Goal: Information Seeking & Learning: Check status

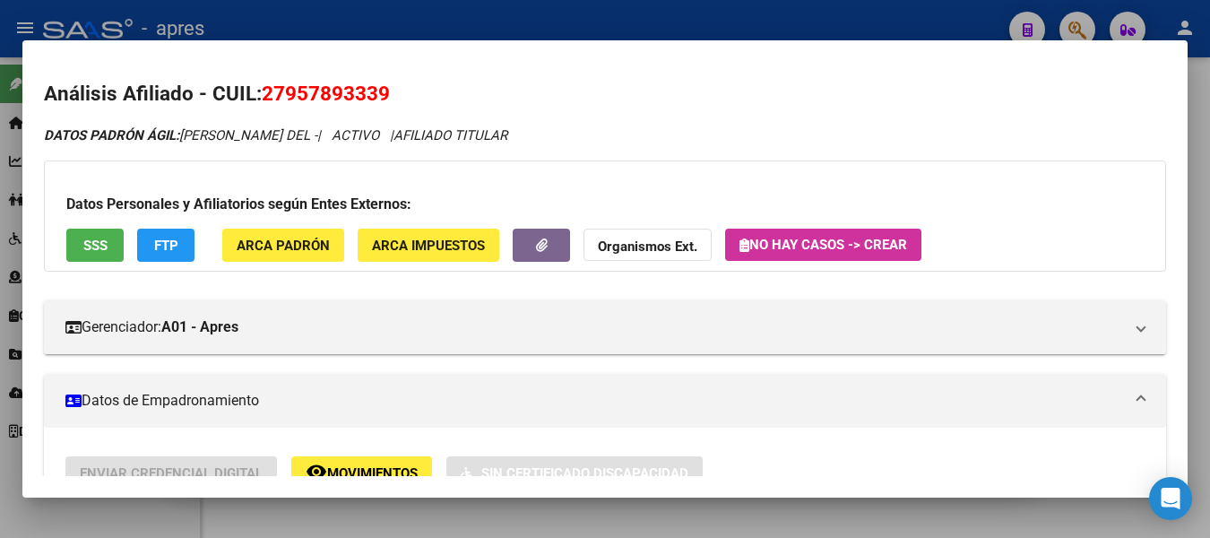
click at [477, 6] on div at bounding box center [605, 269] width 1210 height 538
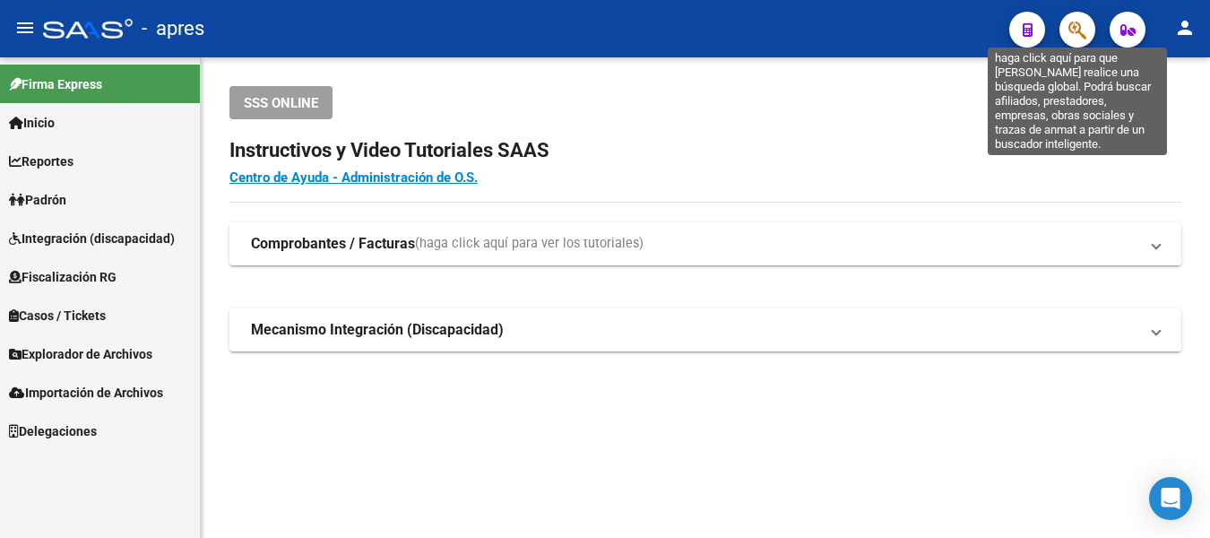
click at [1070, 30] on icon "button" at bounding box center [1078, 30] width 18 height 21
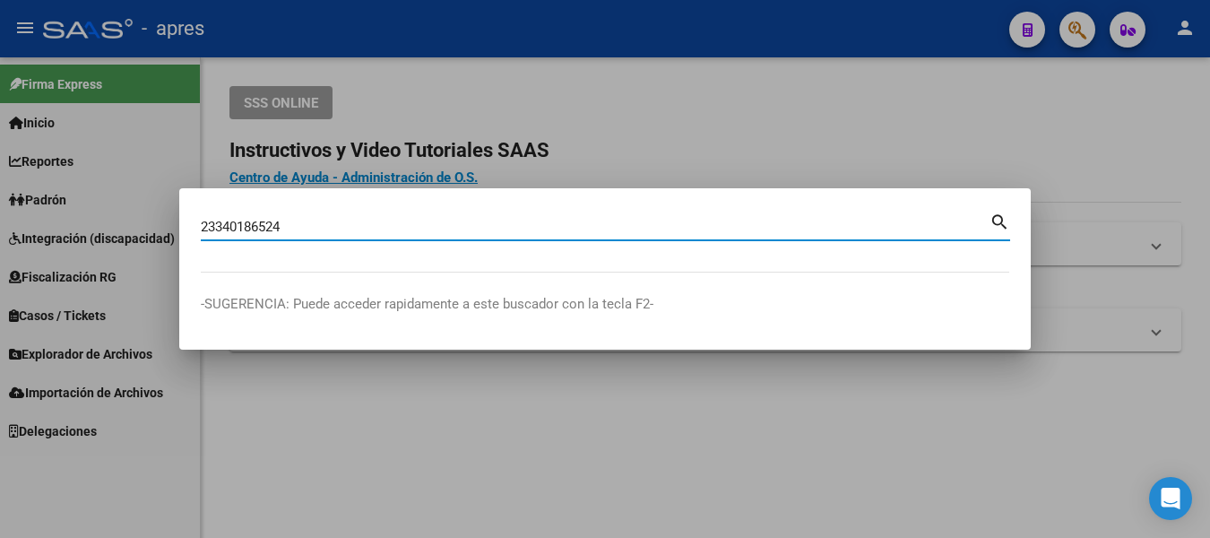
type input "23340186524"
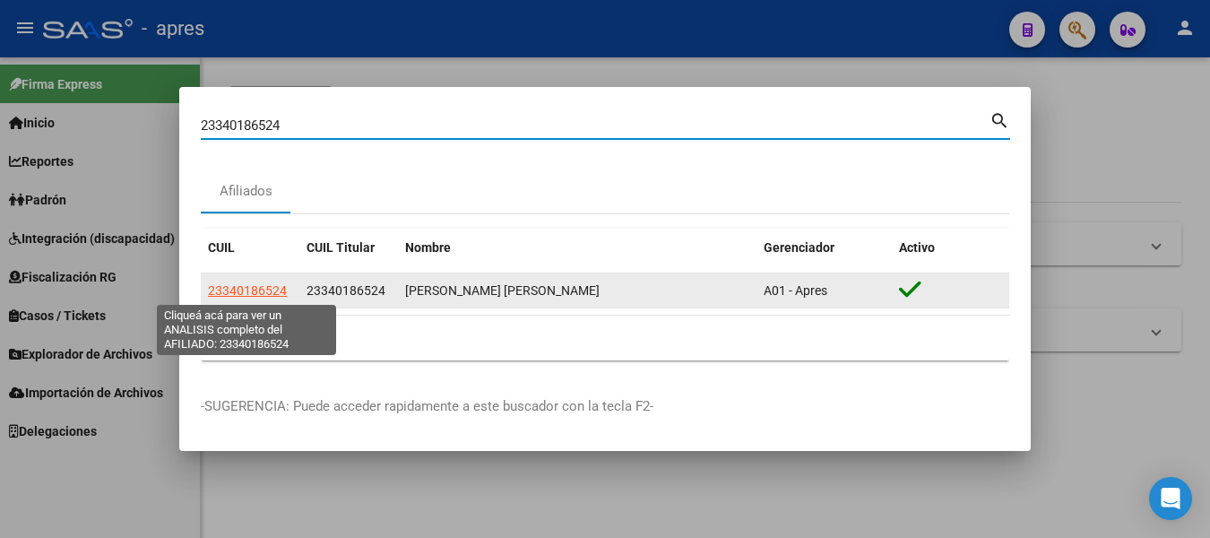
click at [236, 294] on span "23340186524" at bounding box center [247, 290] width 79 height 14
type textarea "23340186524"
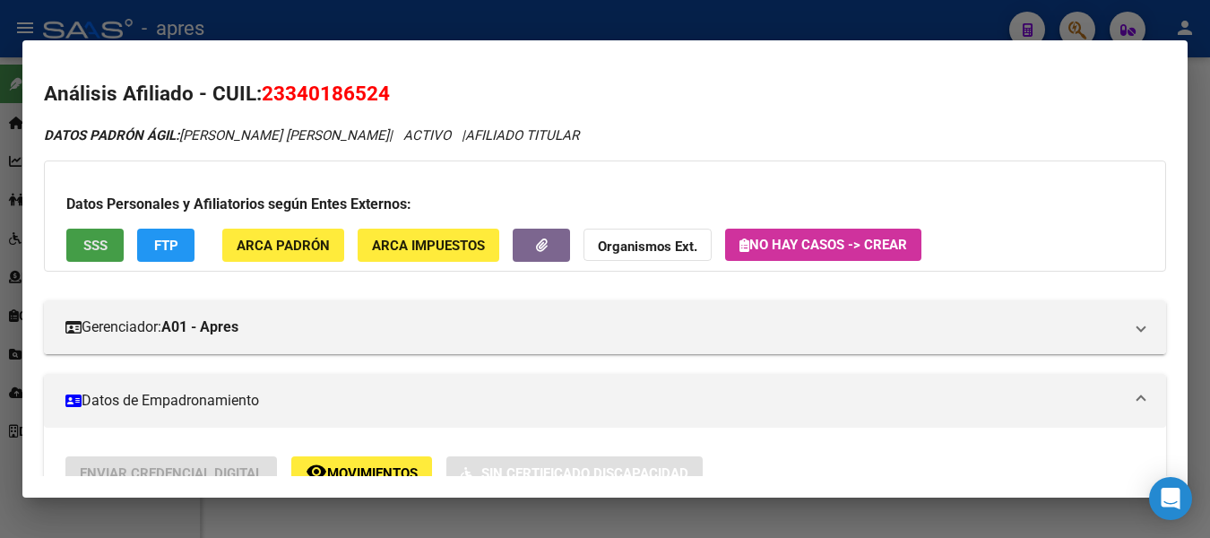
click at [99, 250] on span "SSS" at bounding box center [95, 246] width 24 height 16
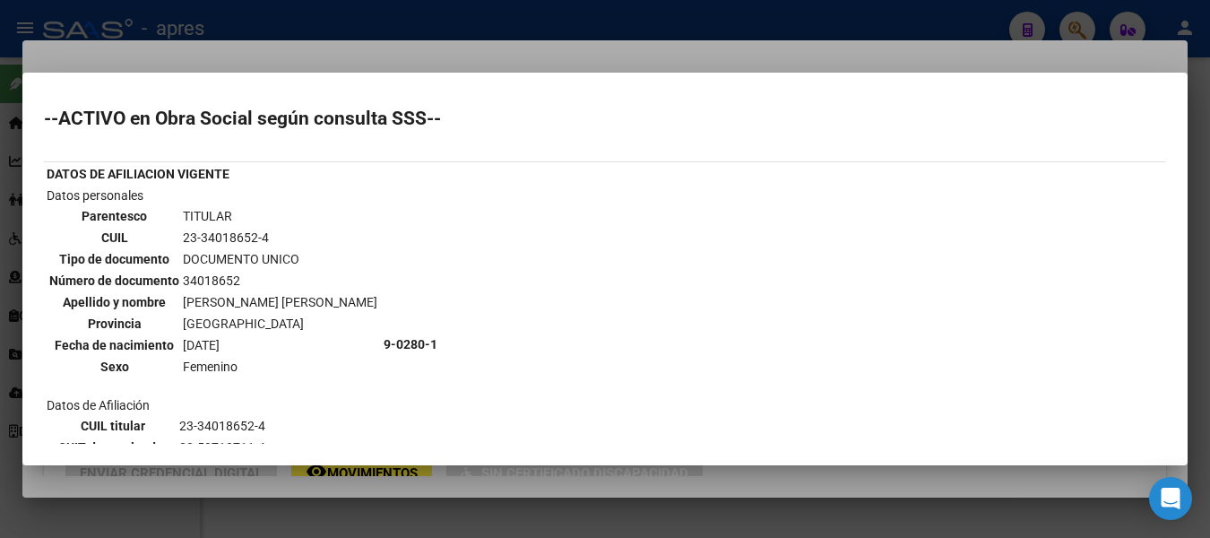
click at [311, 36] on div at bounding box center [605, 269] width 1210 height 538
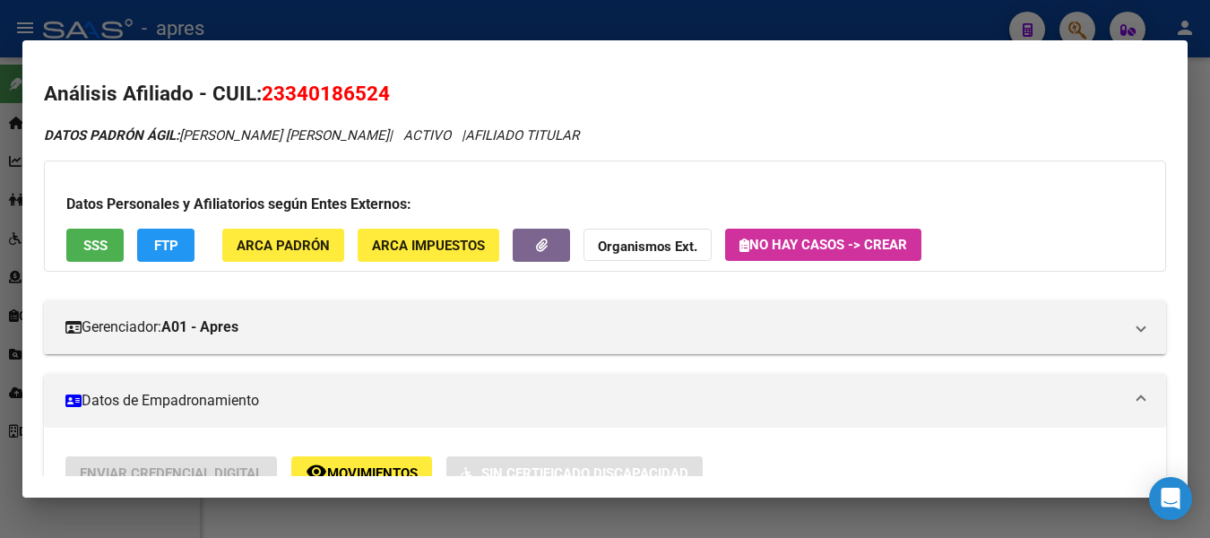
click at [311, 36] on div at bounding box center [605, 269] width 1210 height 538
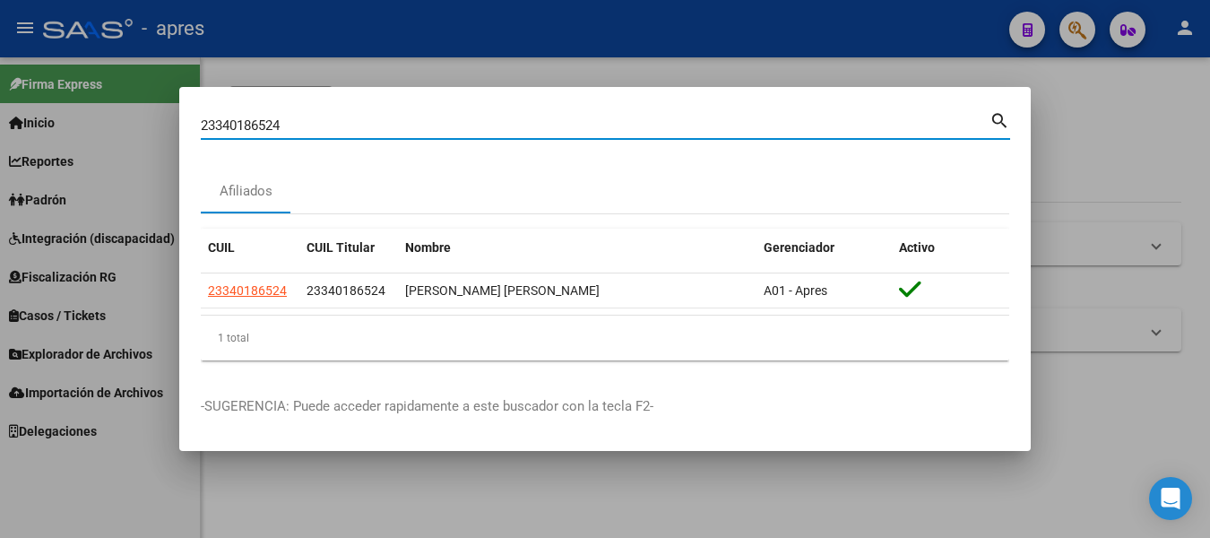
drag, startPoint x: 236, startPoint y: 125, endPoint x: -7, endPoint y: 132, distance: 243.0
click at [0, 132] on html "menu - apres person Firma Express Inicio Instructivos Contacto OS Reportes Padr…" at bounding box center [605, 269] width 1210 height 538
paste input "7348001227"
type input "27348001227"
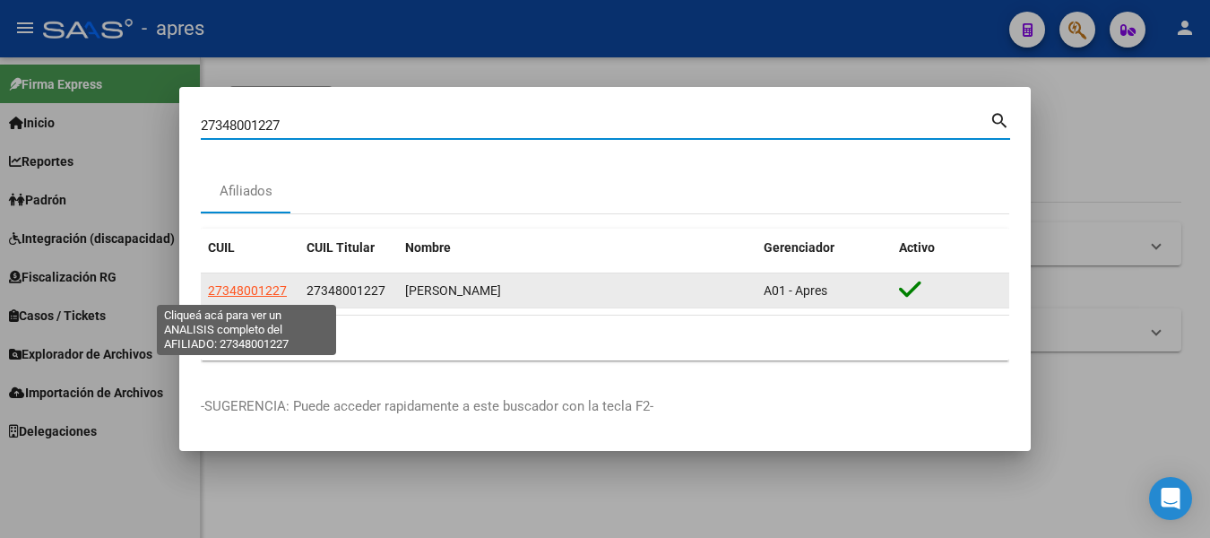
click at [249, 284] on span "27348001227" at bounding box center [247, 290] width 79 height 14
type textarea "27348001227"
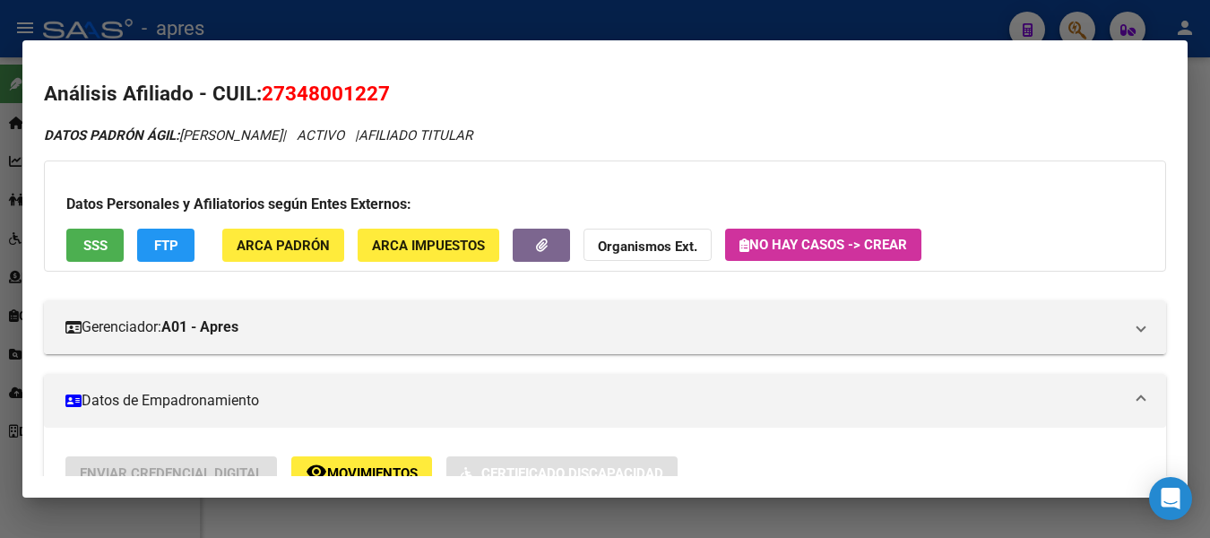
click at [84, 243] on span "SSS" at bounding box center [95, 246] width 24 height 16
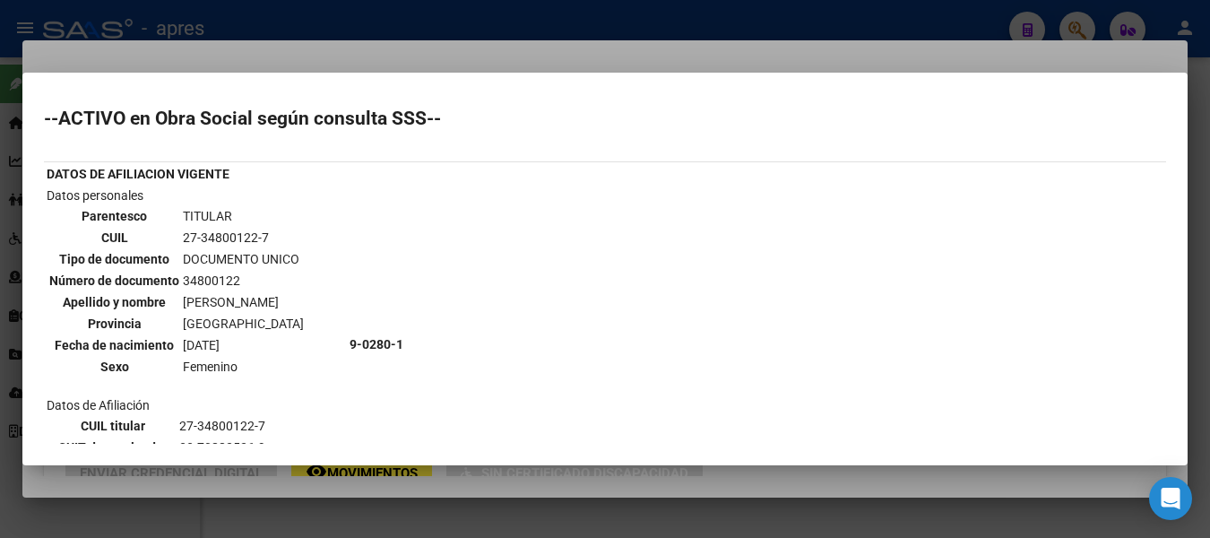
click at [549, 24] on div at bounding box center [605, 269] width 1210 height 538
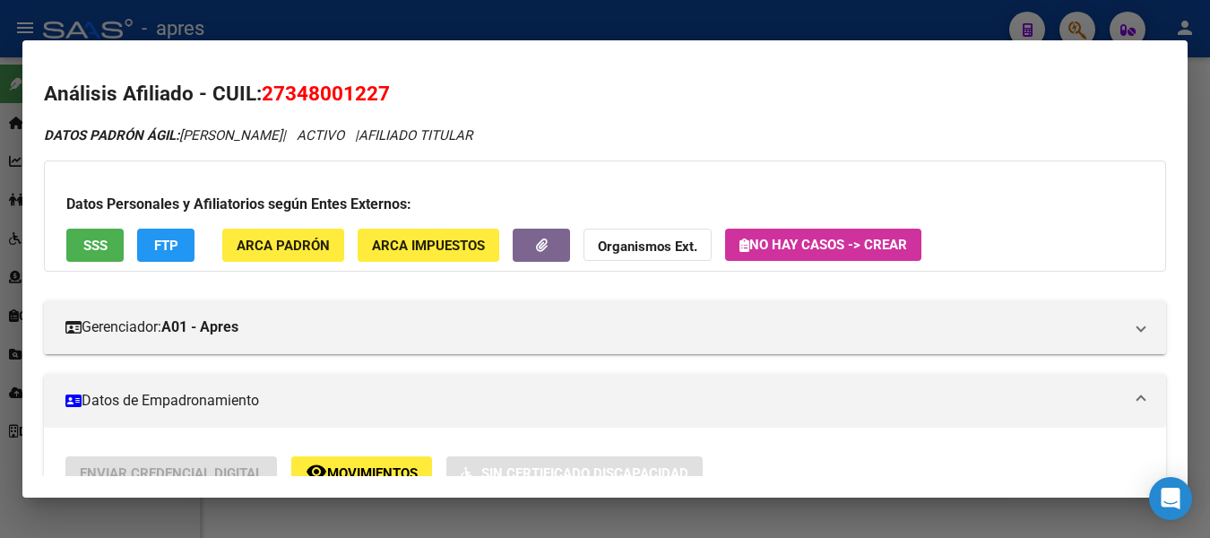
click at [975, 16] on div at bounding box center [605, 269] width 1210 height 538
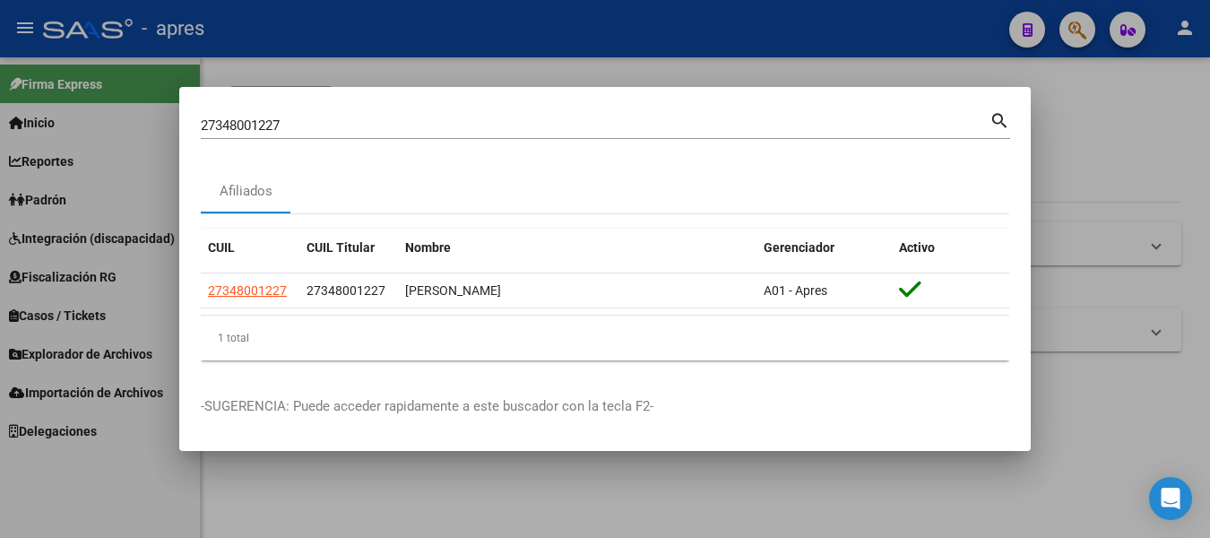
click at [975, 16] on div at bounding box center [605, 269] width 1210 height 538
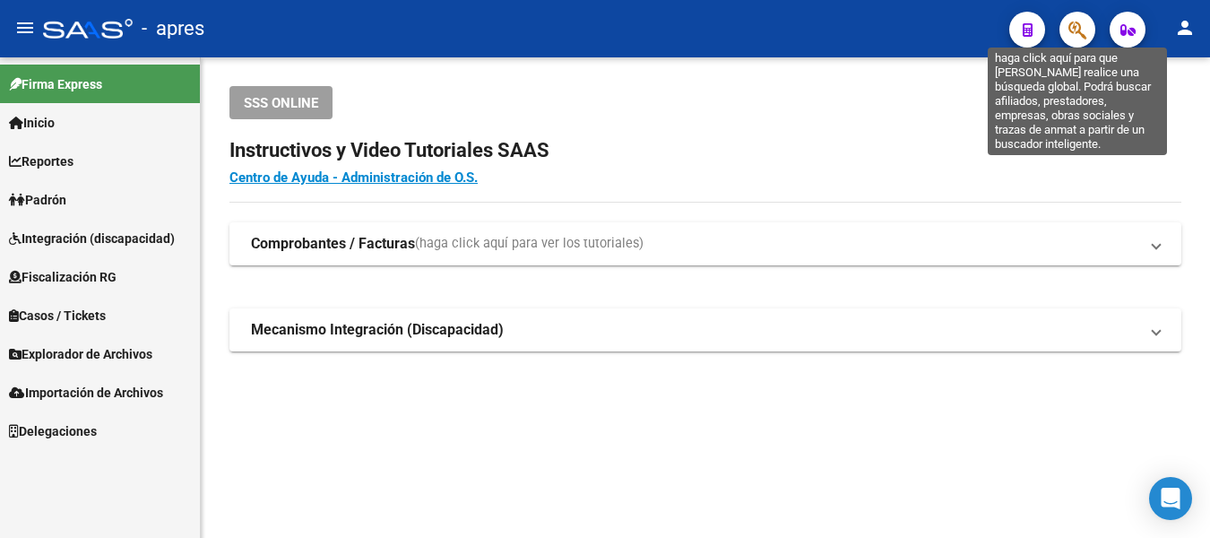
click at [1083, 30] on icon "button" at bounding box center [1078, 30] width 18 height 21
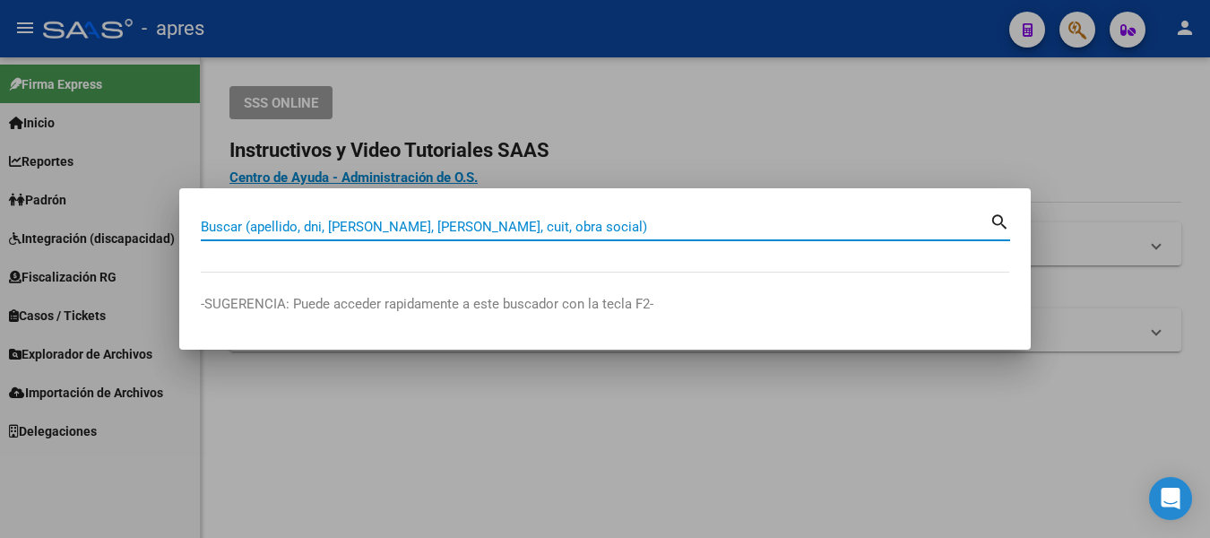
paste input "47637330"
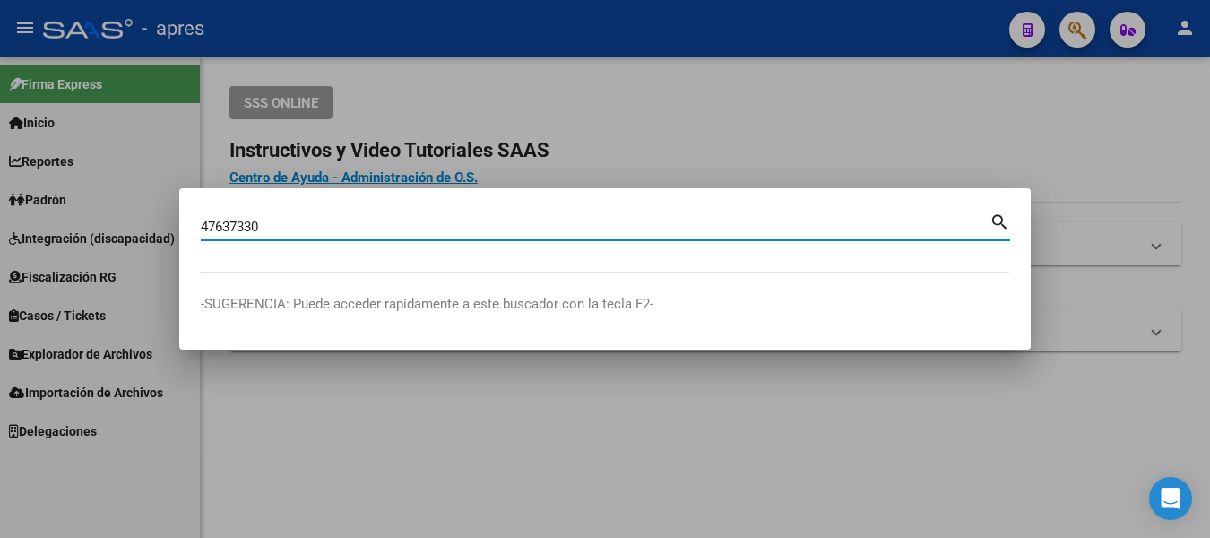
type input "47637330"
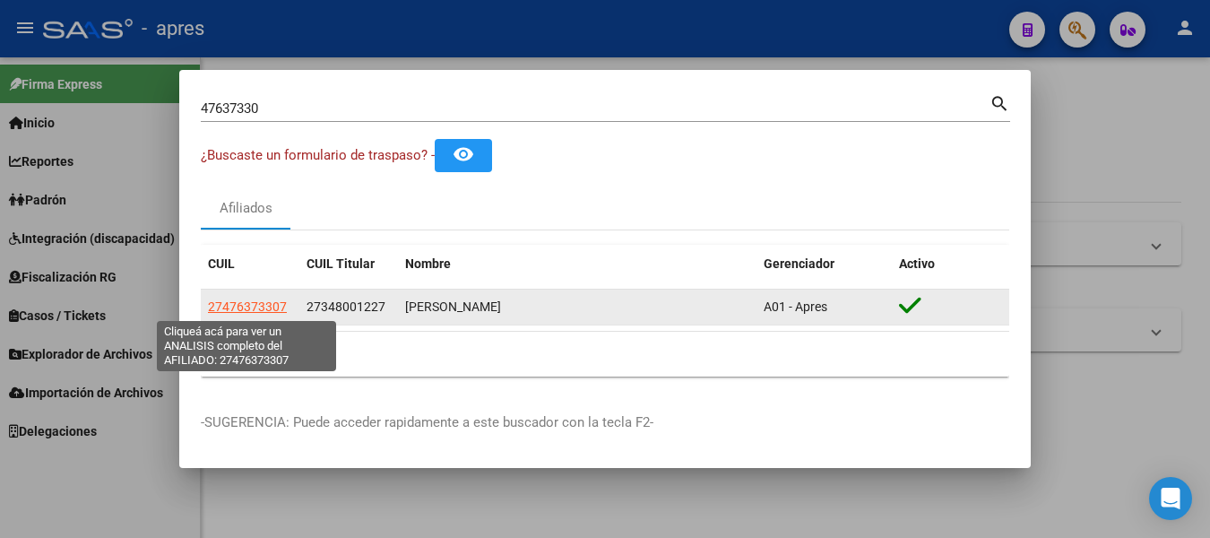
click at [236, 307] on span "27476373307" at bounding box center [247, 306] width 79 height 14
type textarea "27476373307"
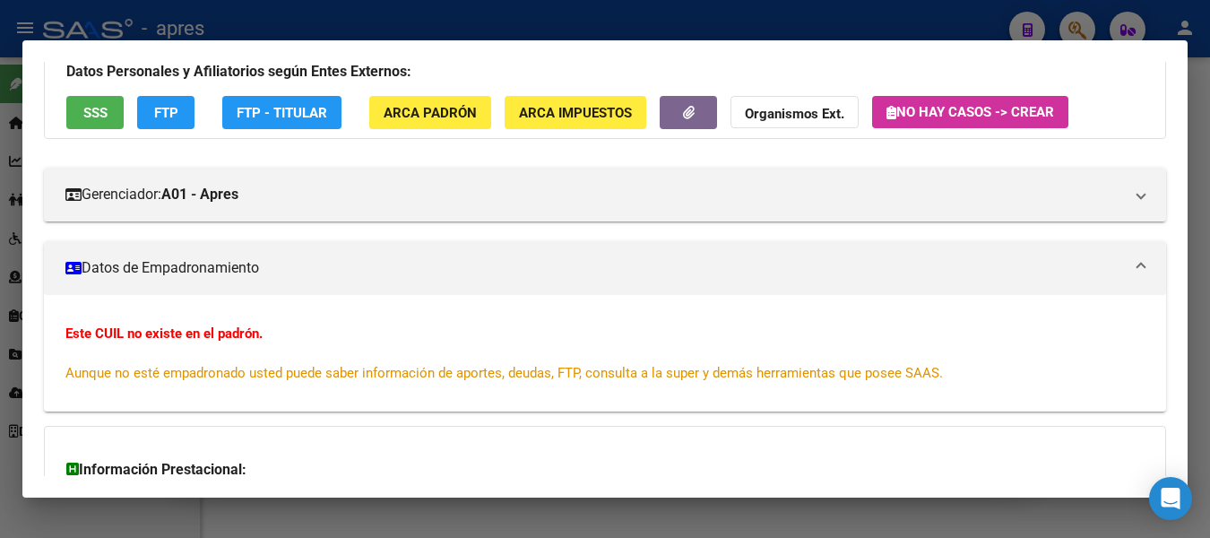
scroll to position [78, 0]
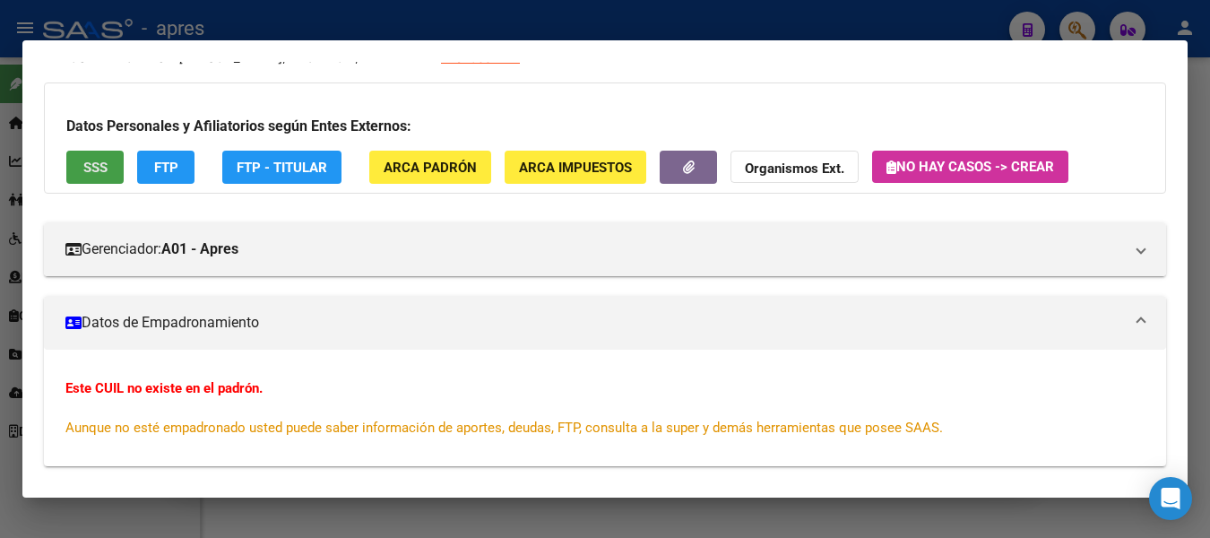
click at [92, 171] on span "SSS" at bounding box center [95, 168] width 24 height 16
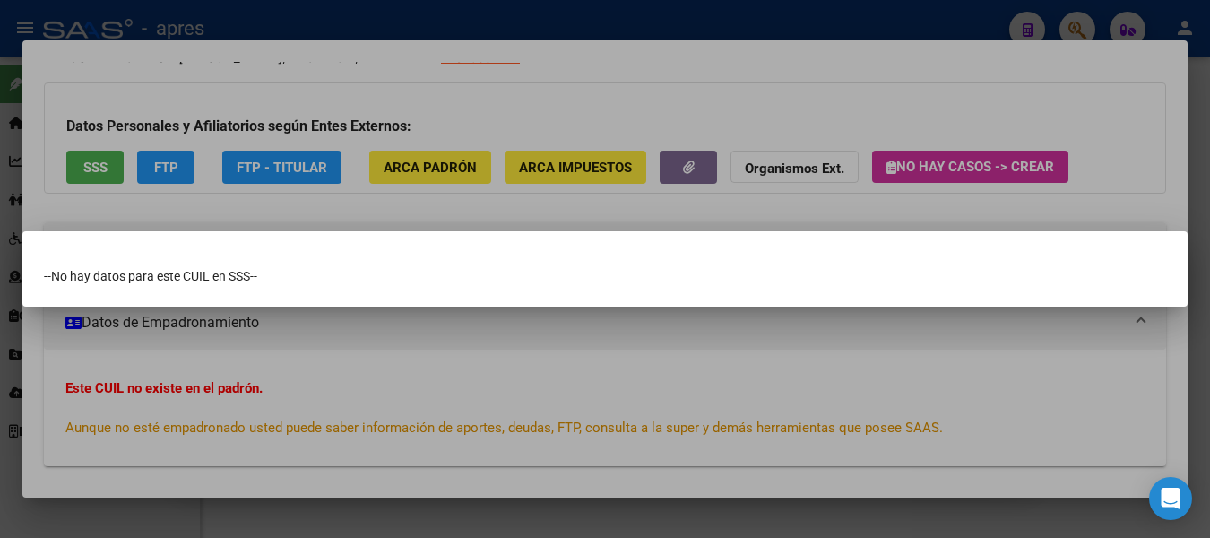
click at [95, 157] on div at bounding box center [605, 269] width 1210 height 538
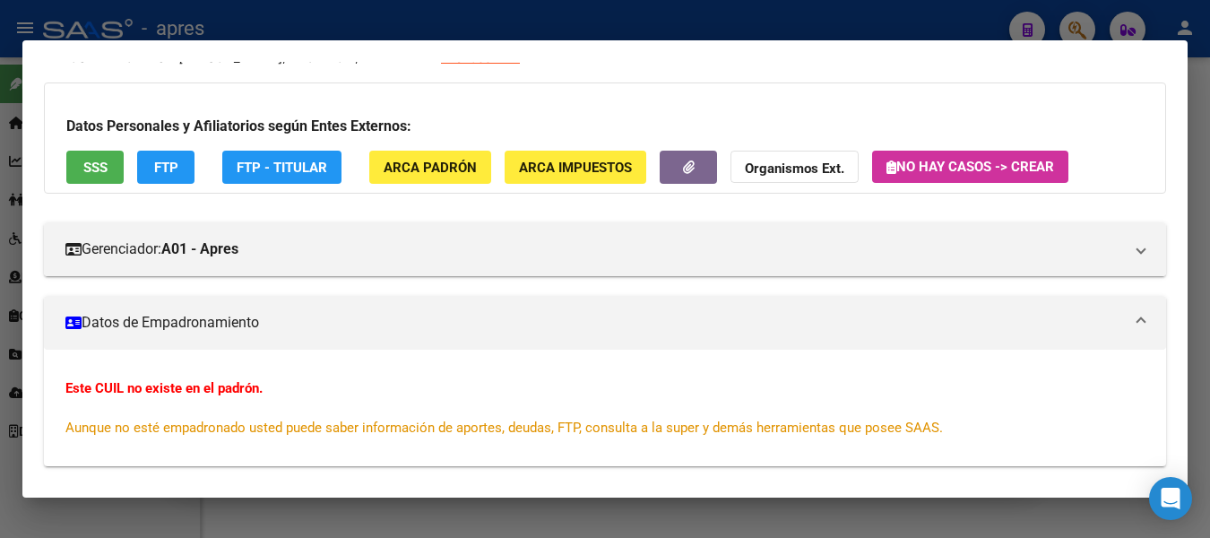
click at [1075, 21] on div at bounding box center [605, 269] width 1210 height 538
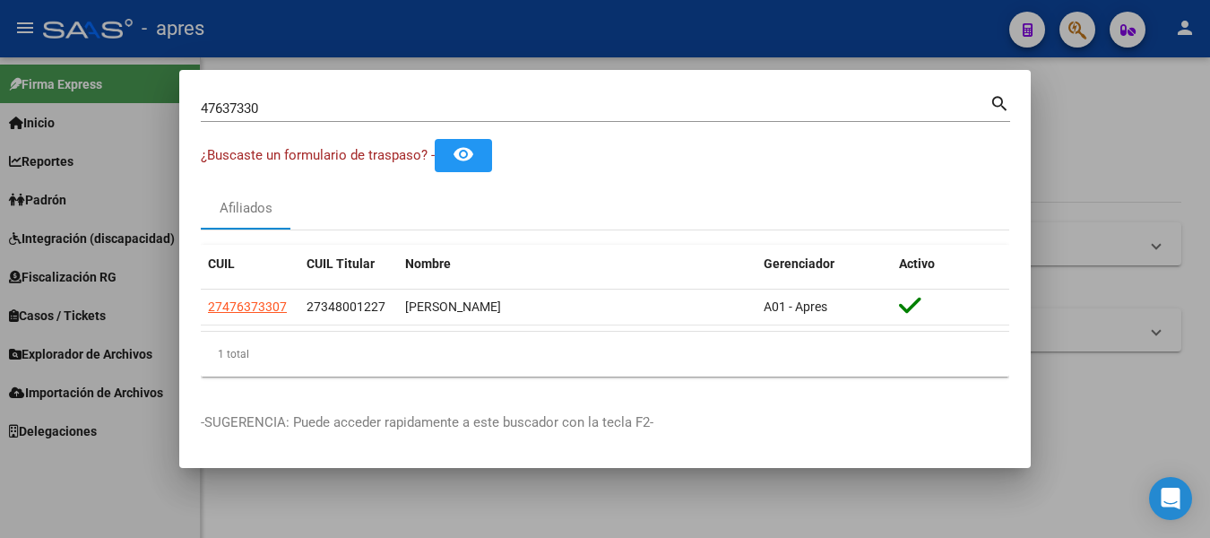
click at [1075, 21] on div at bounding box center [605, 269] width 1210 height 538
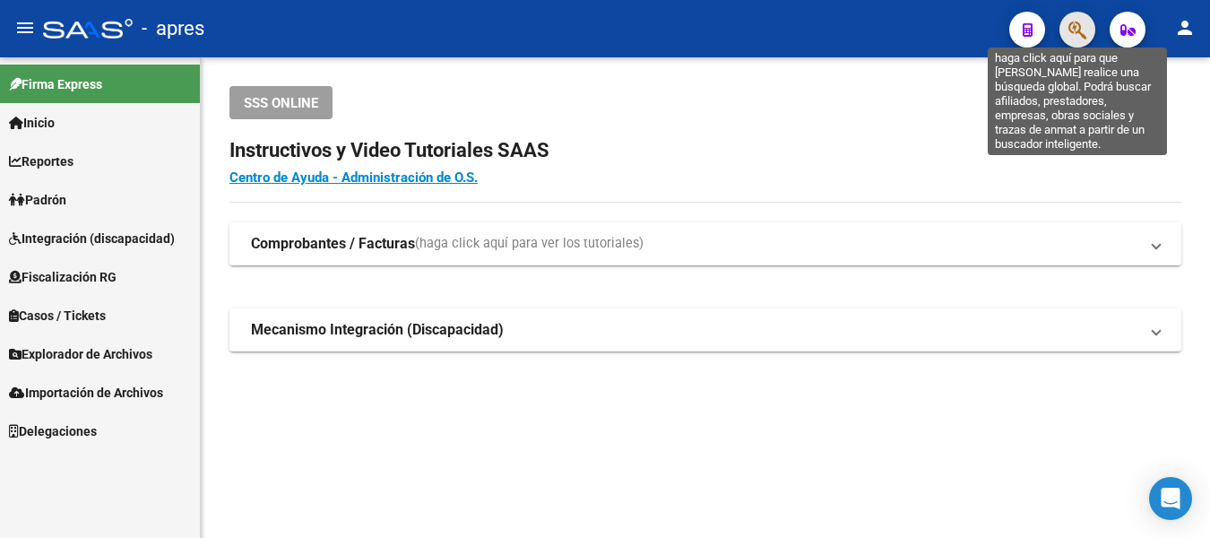
click at [1080, 20] on icon "button" at bounding box center [1078, 30] width 18 height 21
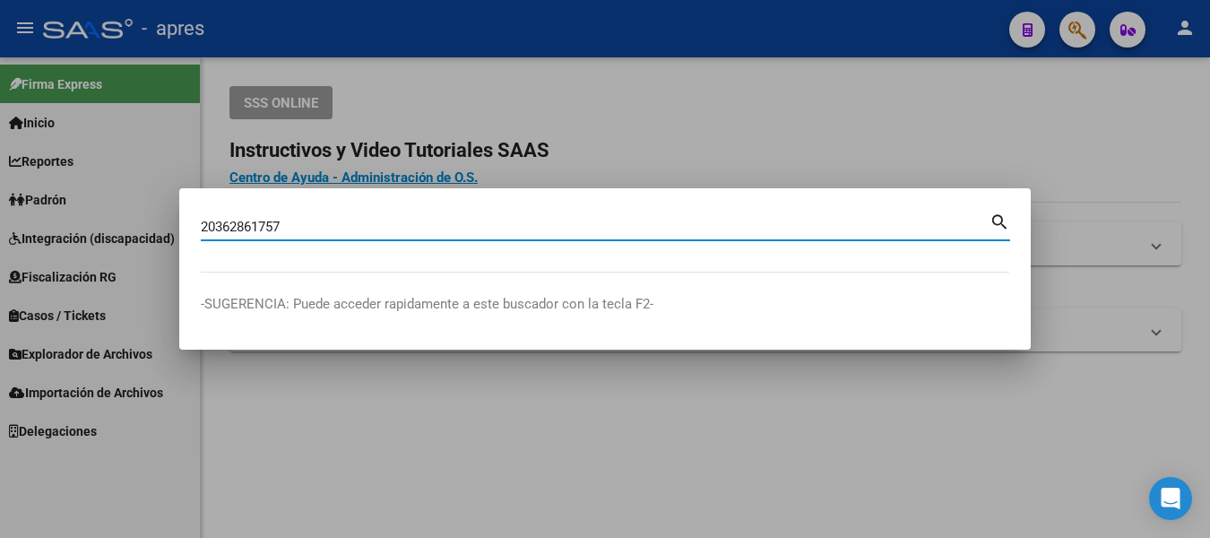
type input "20362861757"
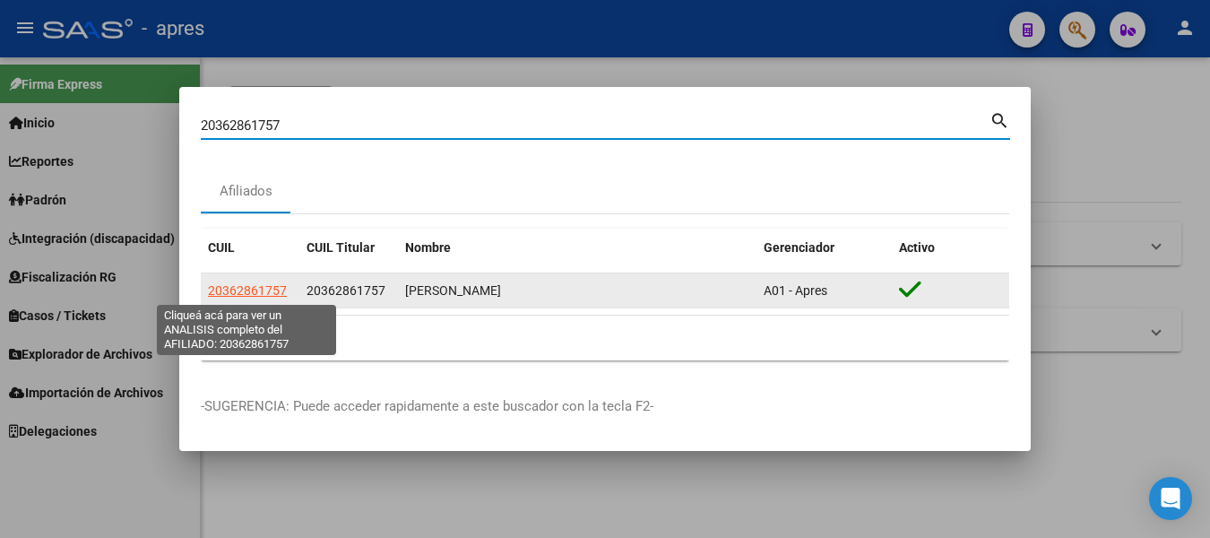
click at [238, 289] on span "20362861757" at bounding box center [247, 290] width 79 height 14
type textarea "20362861757"
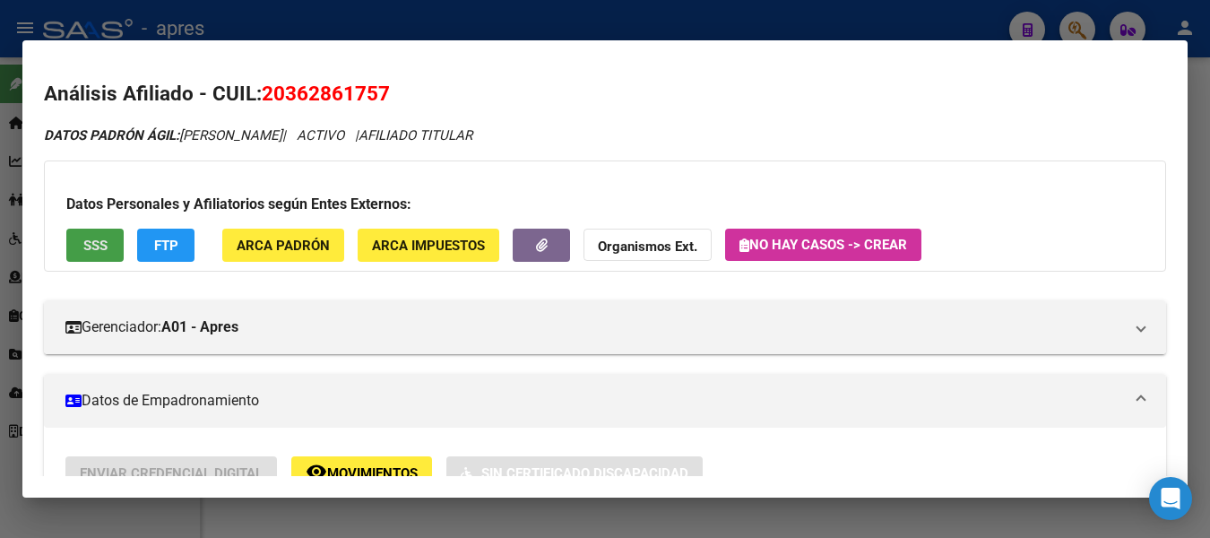
click at [90, 240] on span "SSS" at bounding box center [95, 246] width 24 height 16
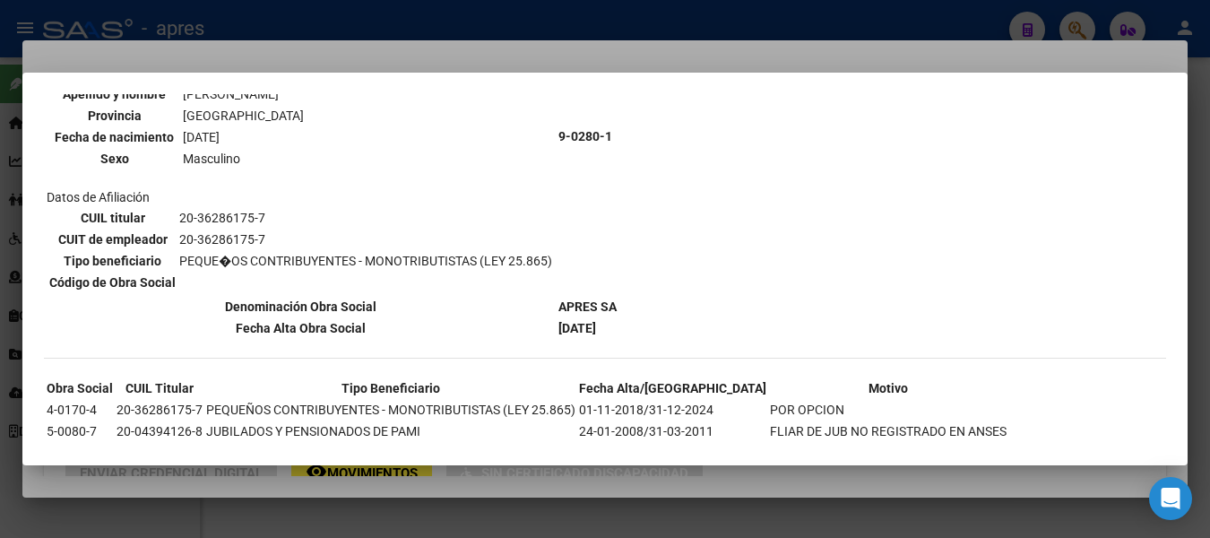
scroll to position [244, 0]
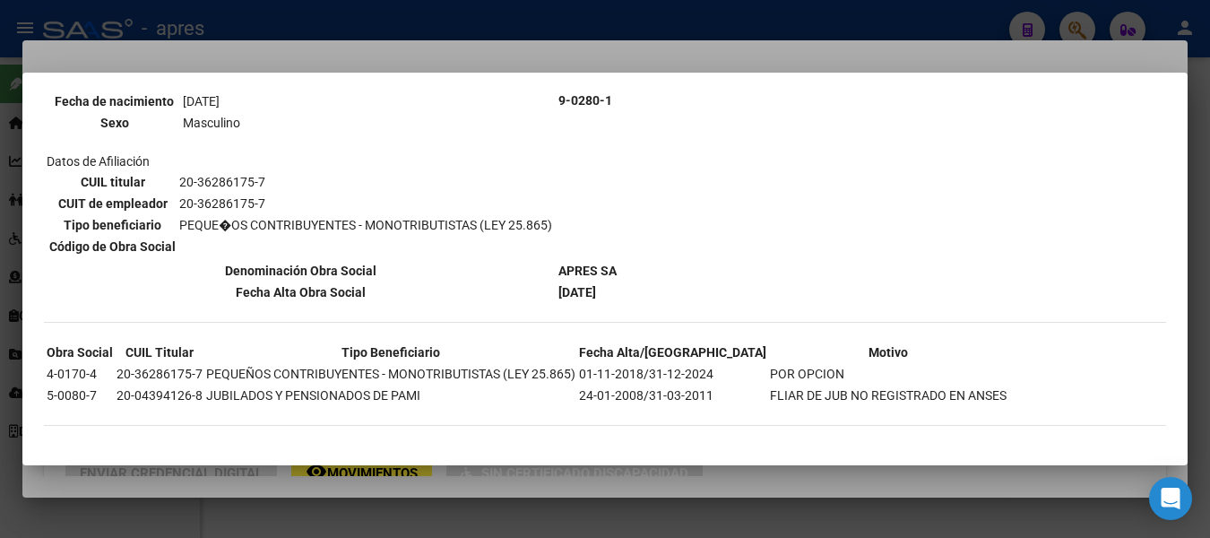
click at [576, 13] on div at bounding box center [605, 269] width 1210 height 538
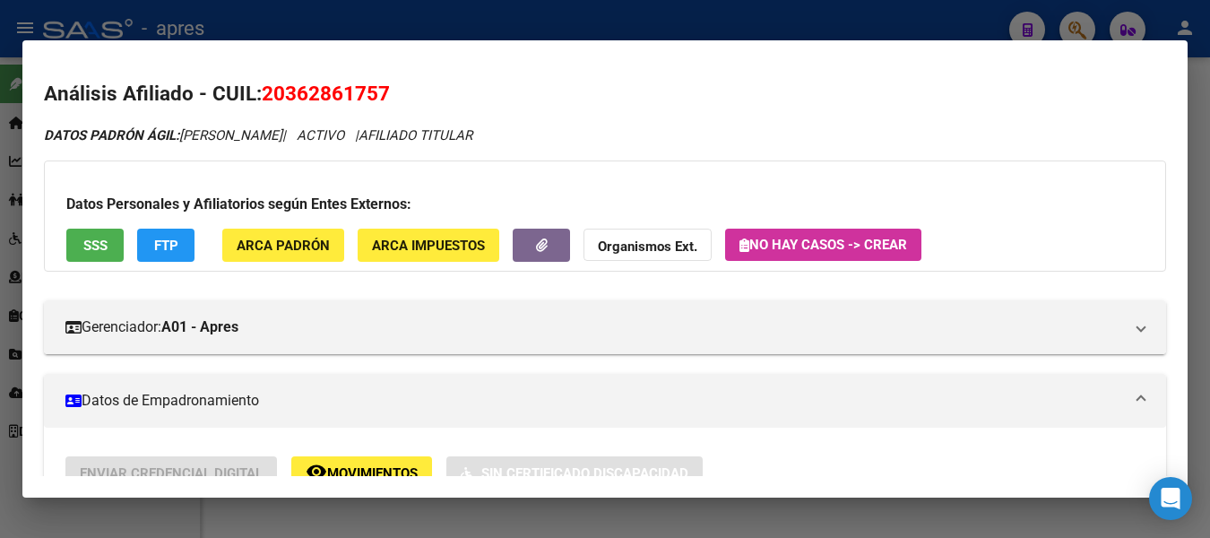
click at [746, 20] on div at bounding box center [605, 269] width 1210 height 538
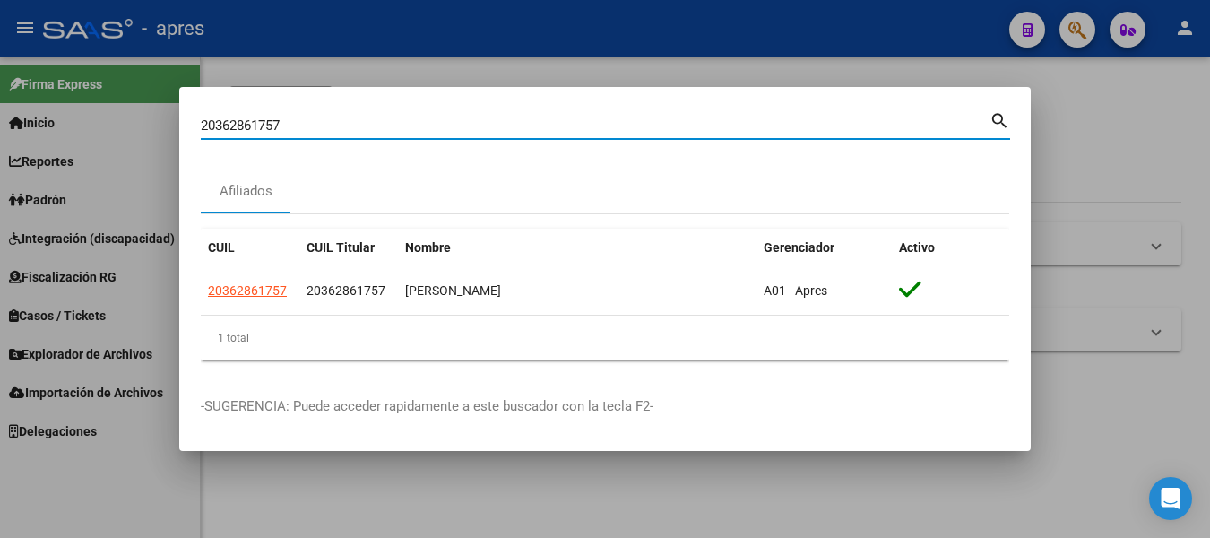
click at [867, 125] on input "20362861757" at bounding box center [595, 125] width 789 height 16
type input "2"
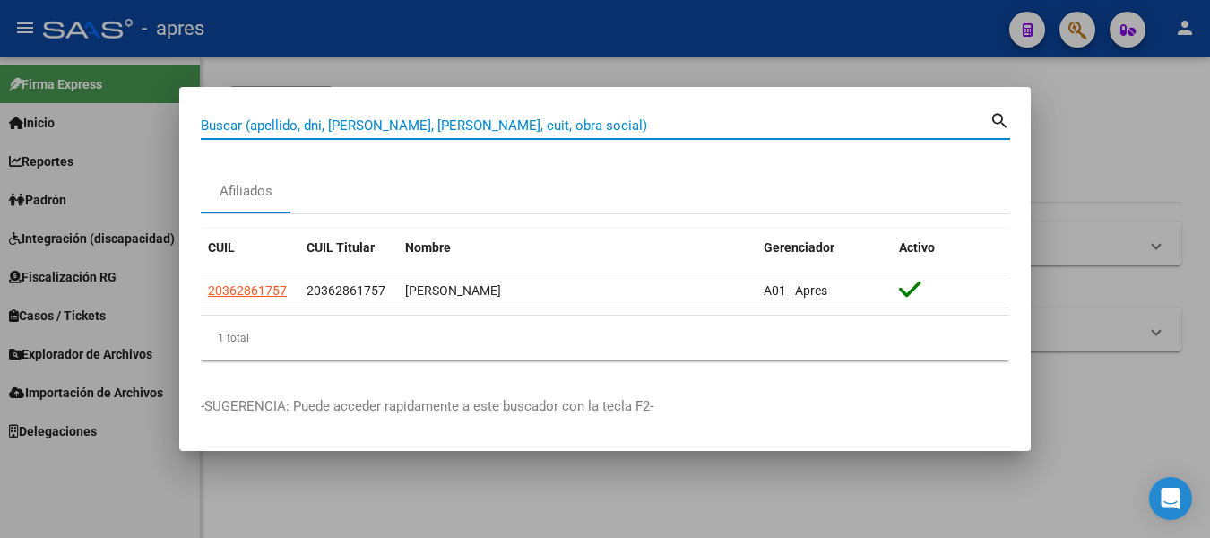
paste input "27375590862"
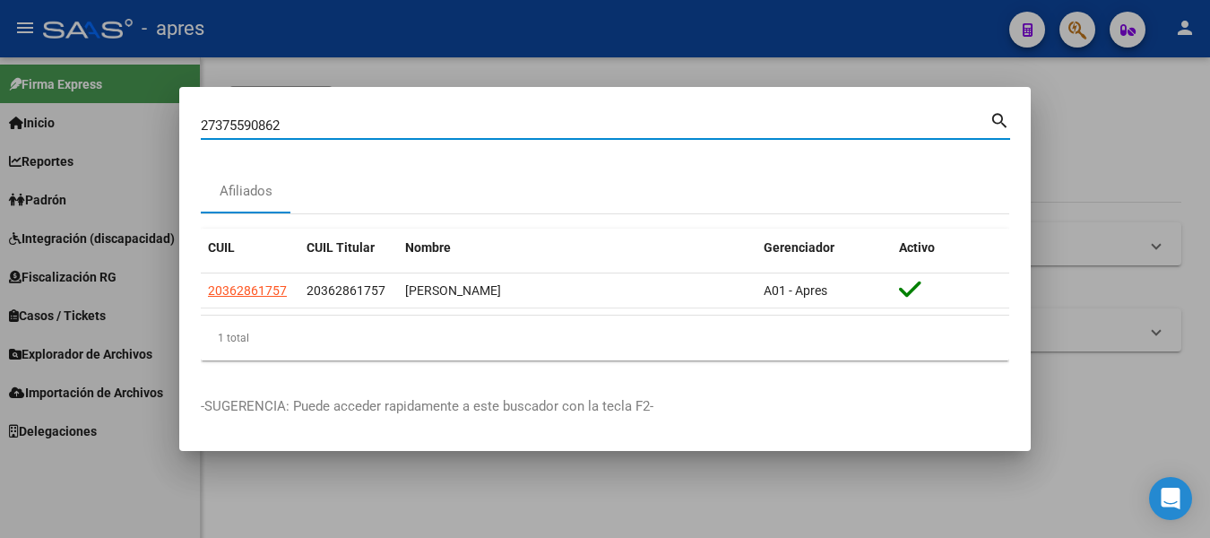
type input "27375590862"
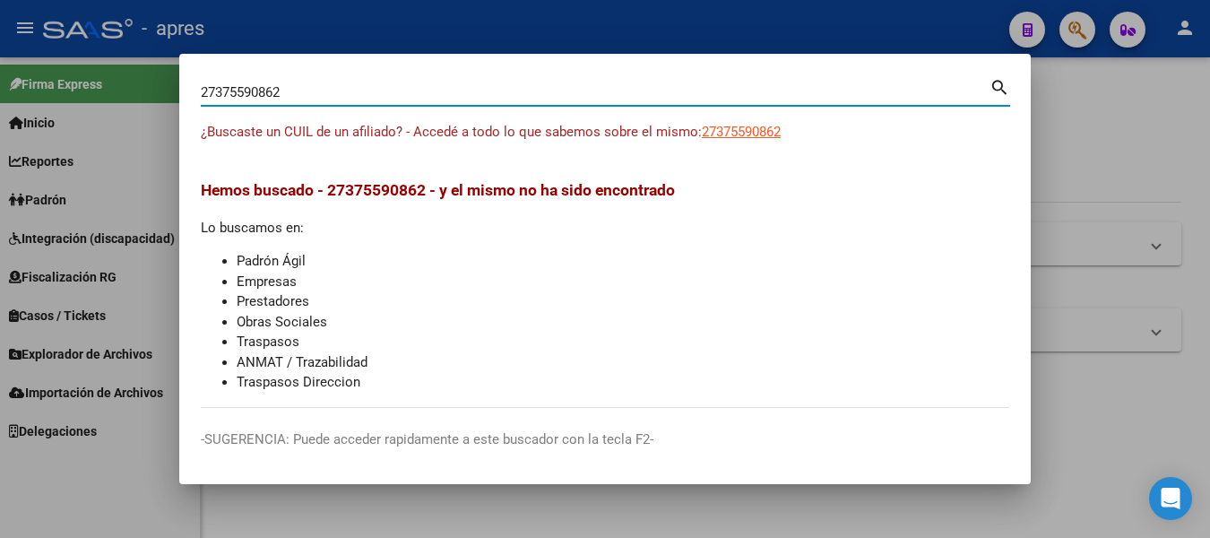
drag, startPoint x: 290, startPoint y: 92, endPoint x: -7, endPoint y: 62, distance: 298.3
click at [0, 62] on html "menu - apres person Firma Express Inicio Instructivos Contacto OS Reportes Padr…" at bounding box center [605, 269] width 1210 height 538
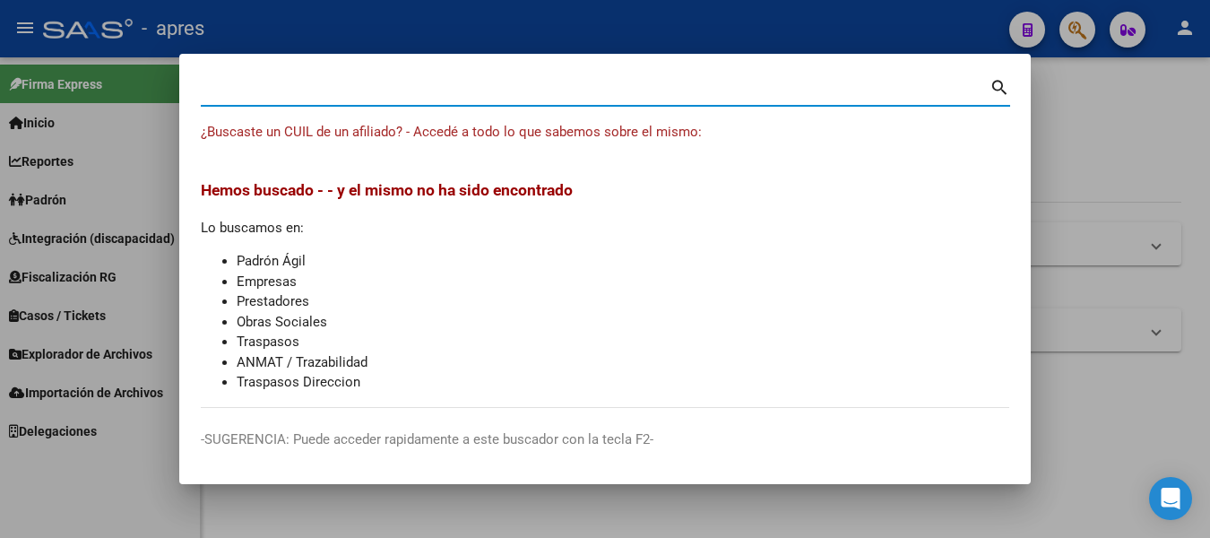
paste input "20362861757"
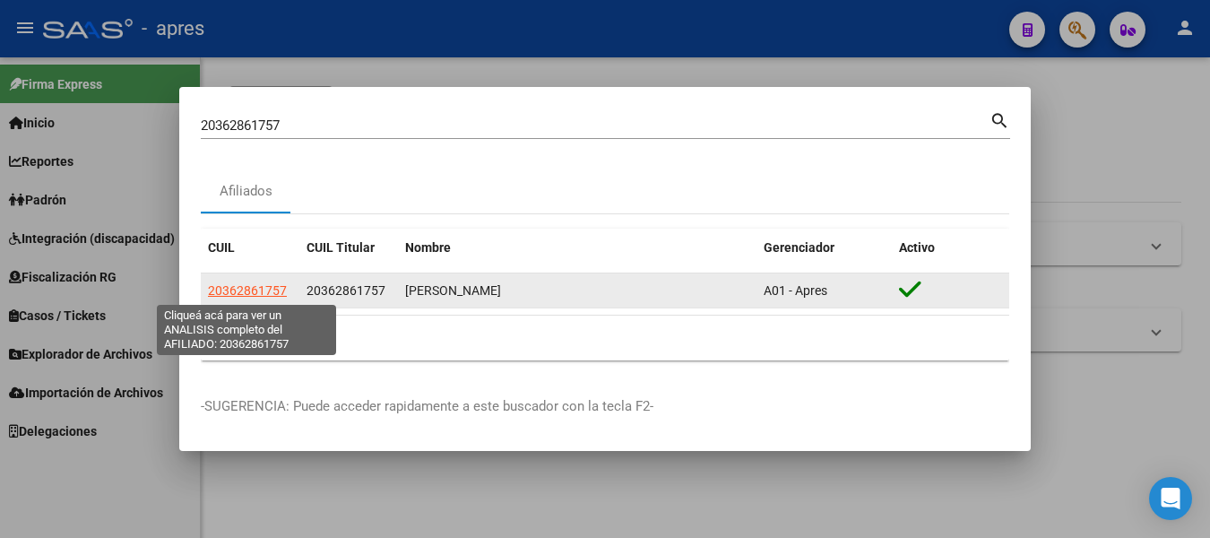
click at [273, 287] on span "20362861757" at bounding box center [247, 290] width 79 height 14
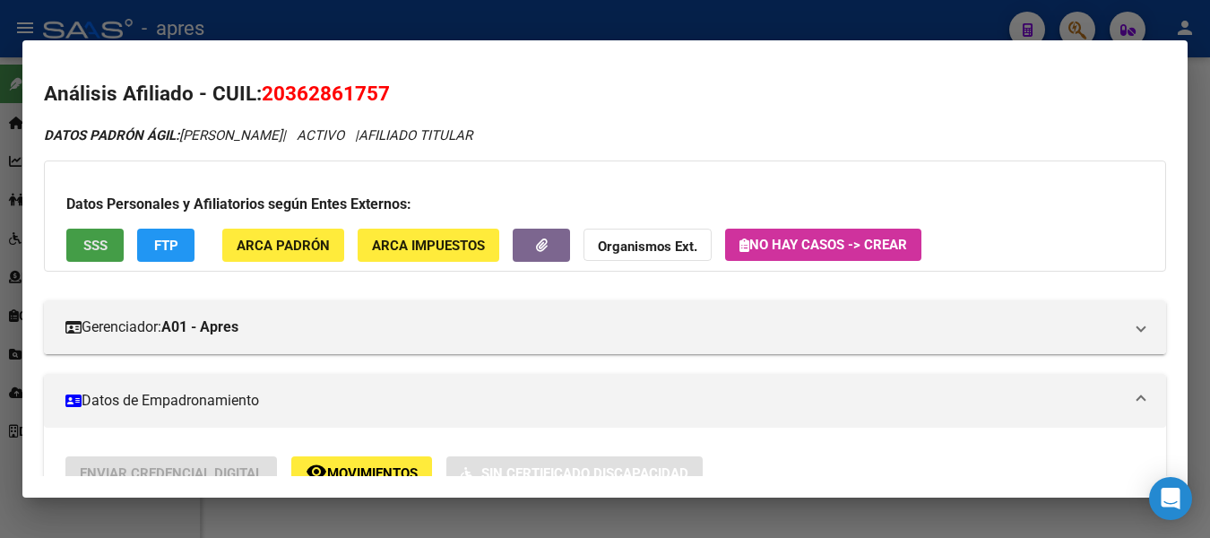
click at [99, 261] on button "SSS" at bounding box center [94, 245] width 57 height 33
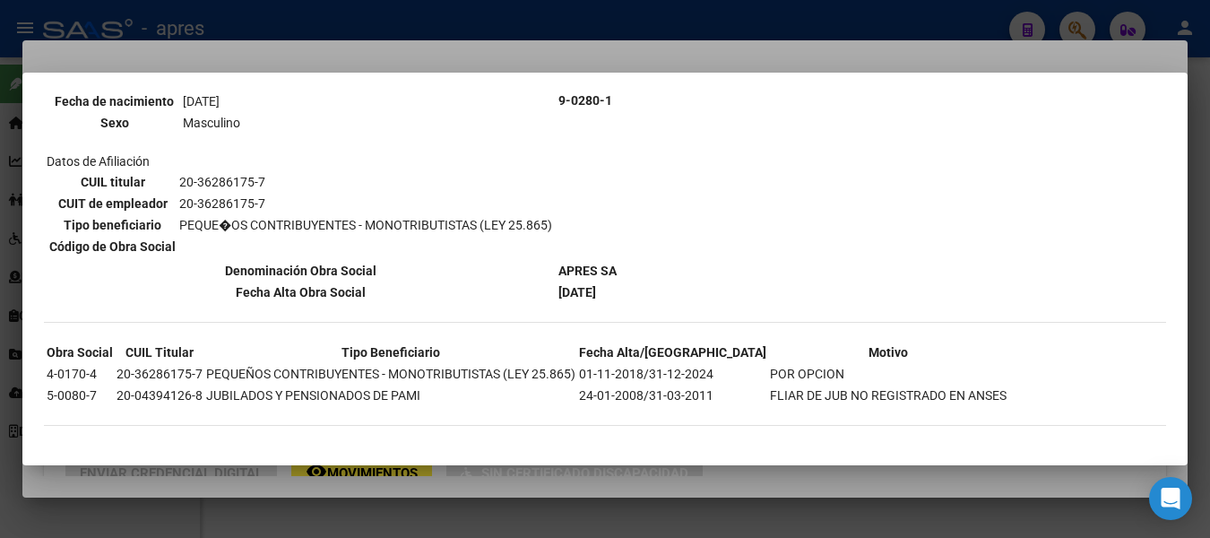
click at [454, 13] on div at bounding box center [605, 269] width 1210 height 538
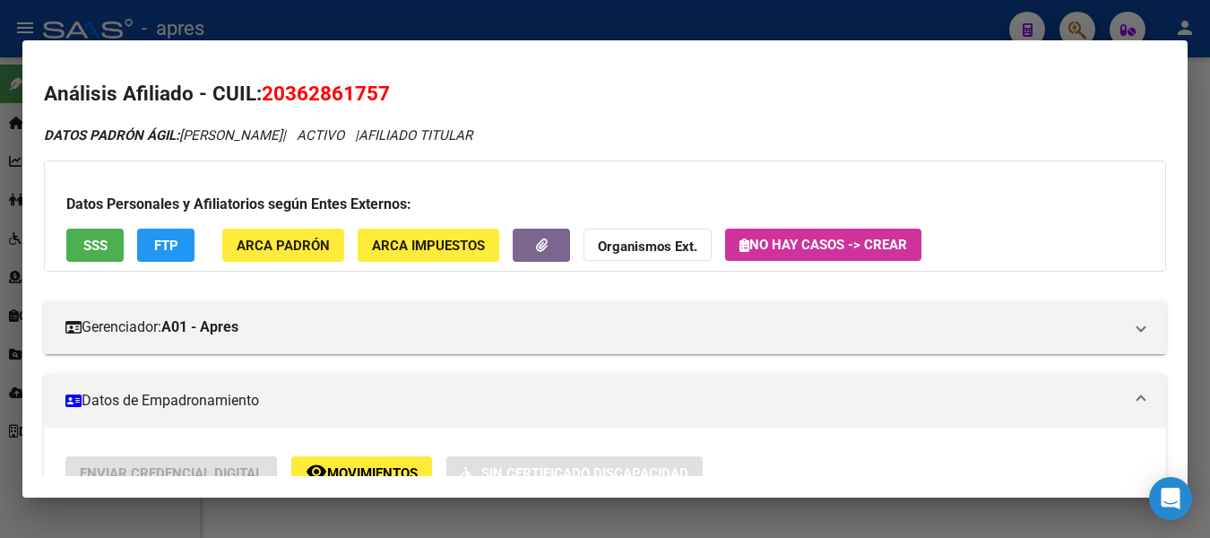
click at [454, 13] on div at bounding box center [605, 269] width 1210 height 538
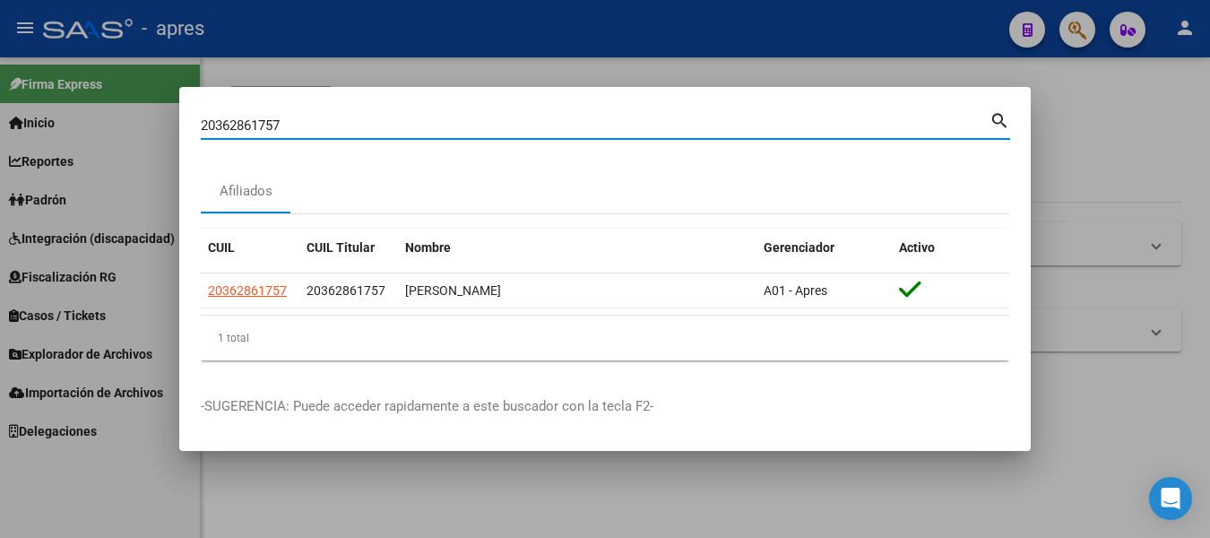
drag, startPoint x: 601, startPoint y: 124, endPoint x: -7, endPoint y: 135, distance: 607.9
click at [0, 135] on html "menu - apres person Firma Express Inicio Instructivos Contacto OS Reportes Padr…" at bounding box center [605, 269] width 1210 height 538
paste input "54028035"
type input "20354028035"
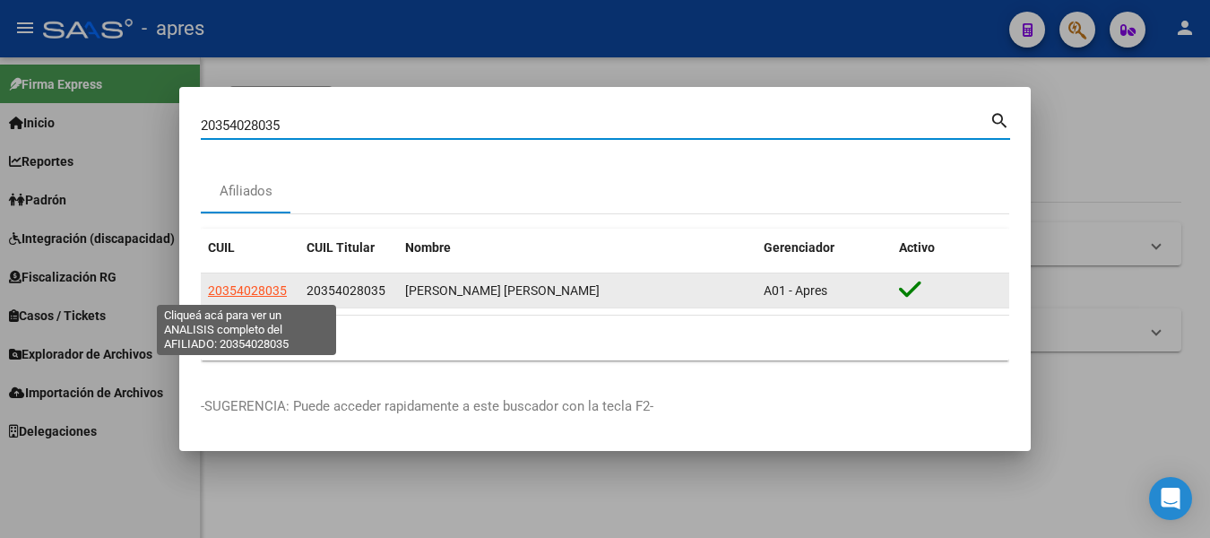
click at [244, 285] on span "20354028035" at bounding box center [247, 290] width 79 height 14
type textarea "20354028035"
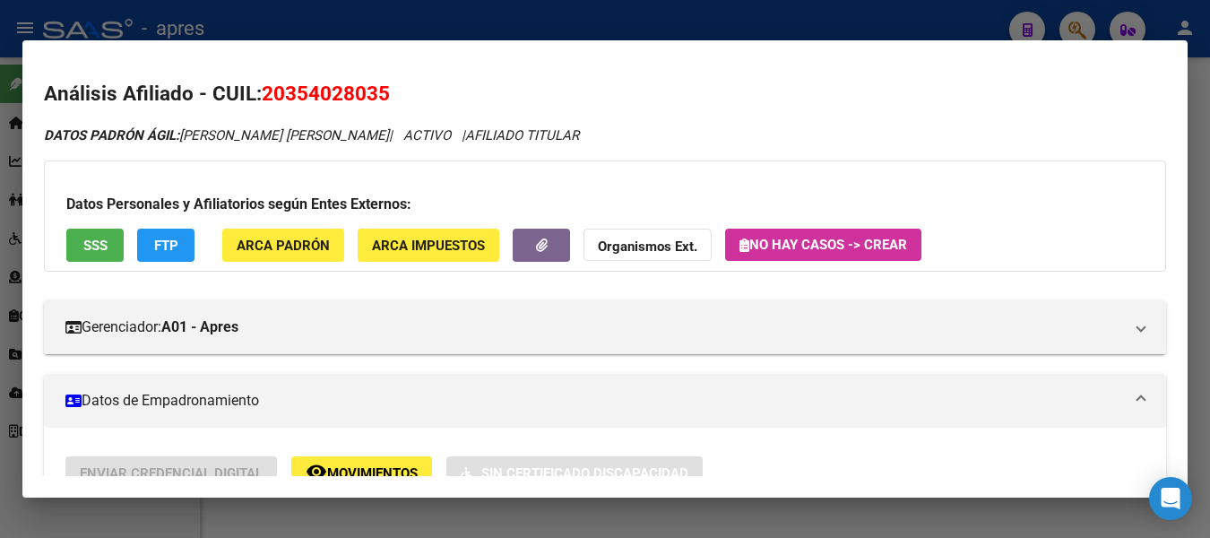
click at [102, 250] on span "SSS" at bounding box center [95, 246] width 24 height 16
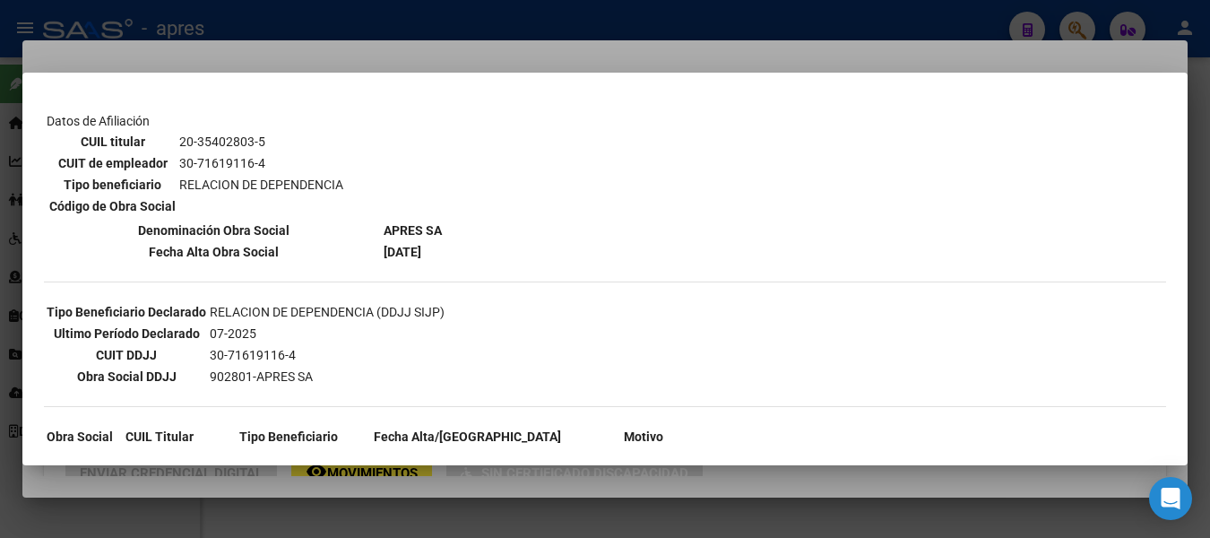
scroll to position [359, 0]
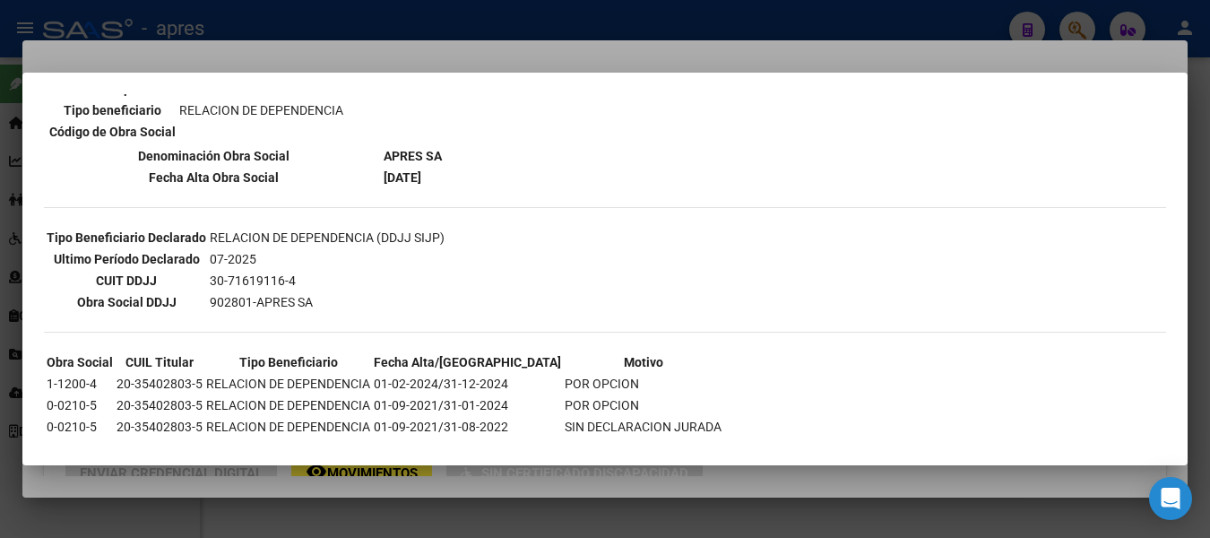
click at [584, 19] on div at bounding box center [605, 269] width 1210 height 538
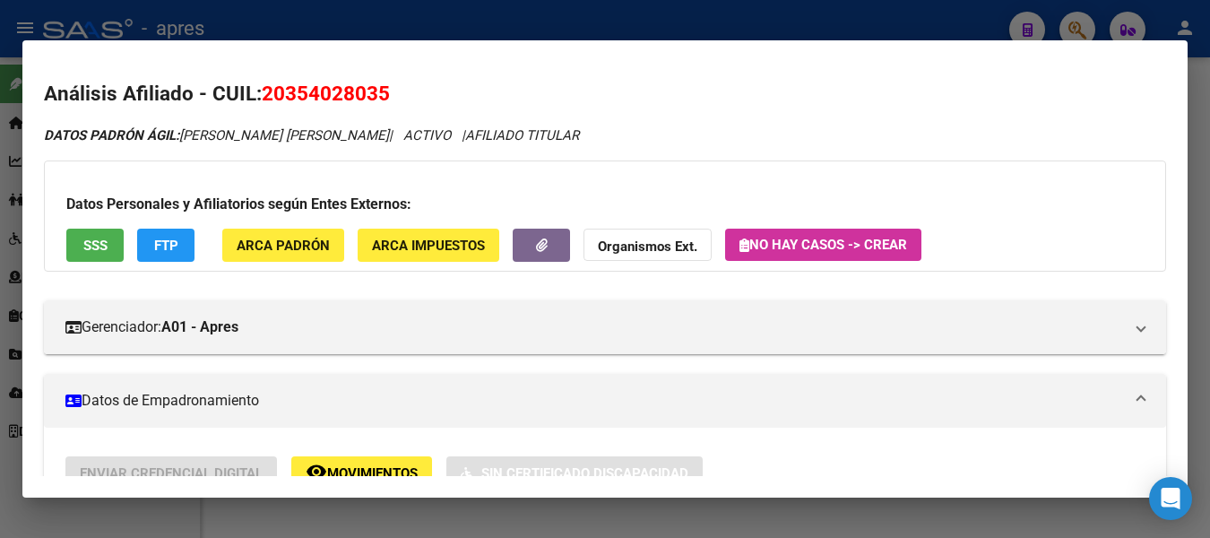
click at [584, 19] on div at bounding box center [605, 269] width 1210 height 538
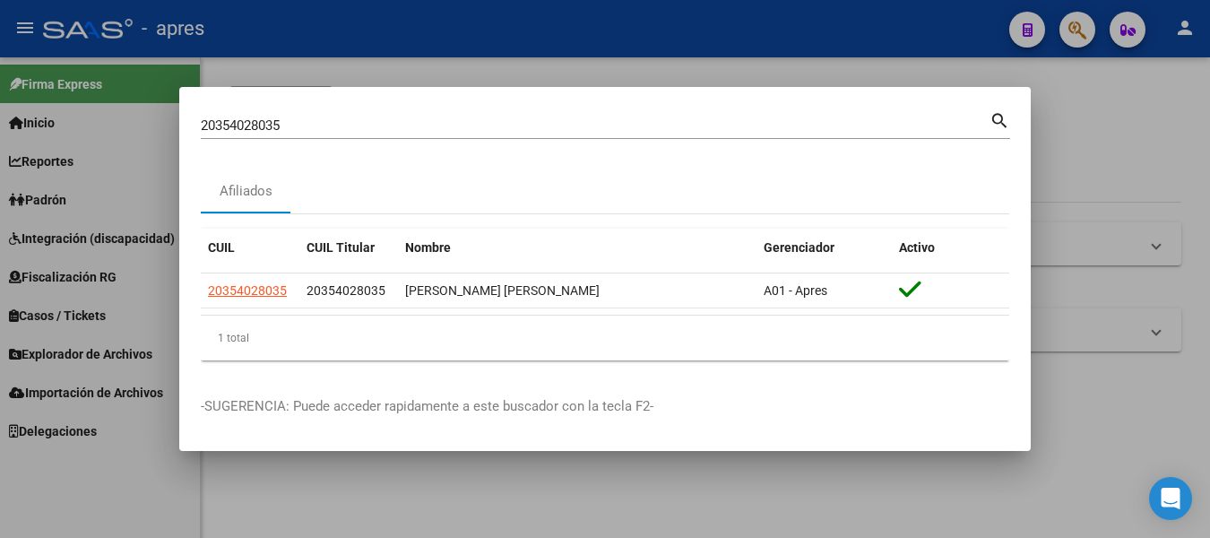
click at [1071, 19] on div at bounding box center [605, 269] width 1210 height 538
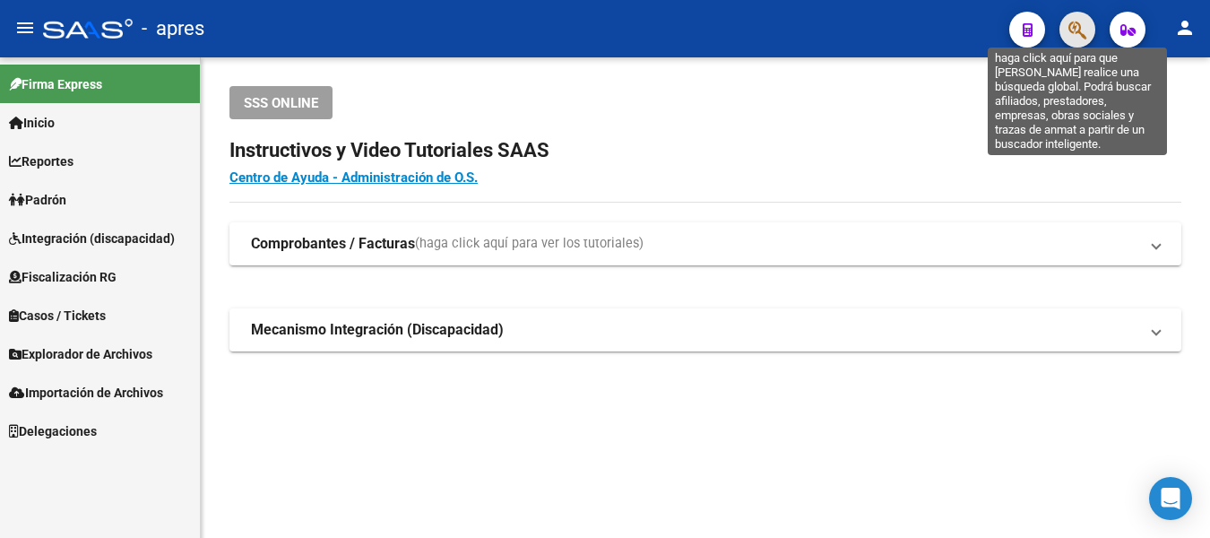
click at [1084, 28] on icon "button" at bounding box center [1078, 30] width 18 height 21
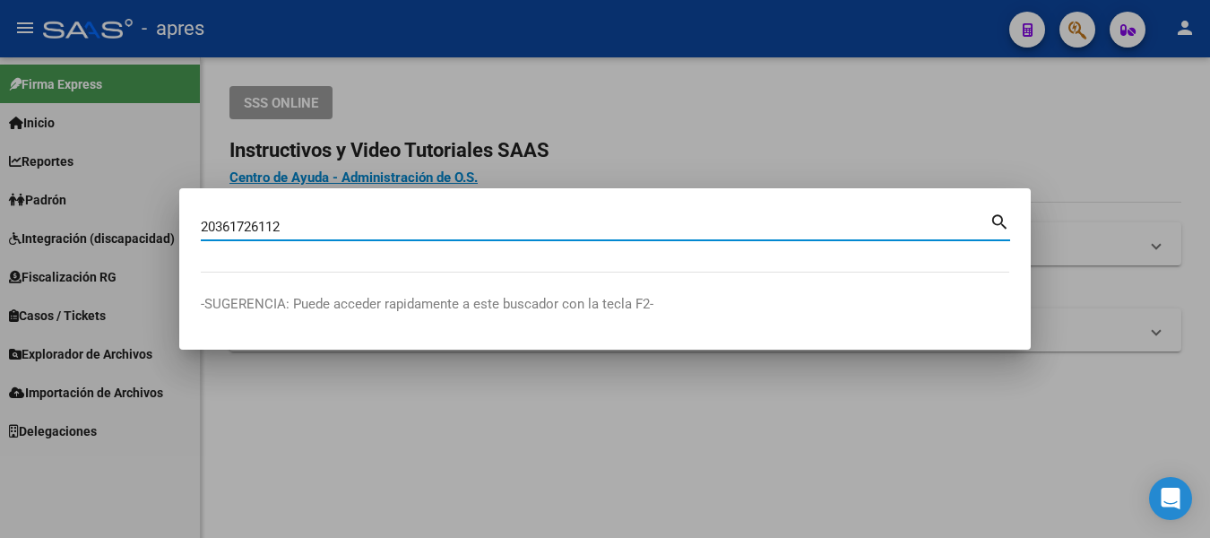
type input "20361726112"
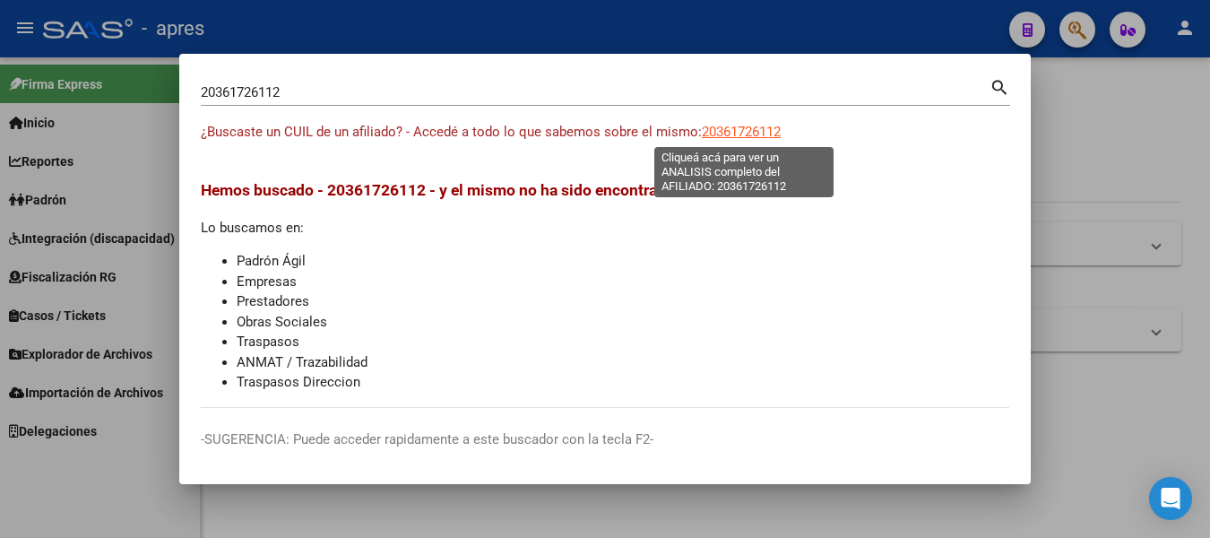
click at [735, 130] on span "20361726112" at bounding box center [741, 132] width 79 height 16
type textarea "20361726112"
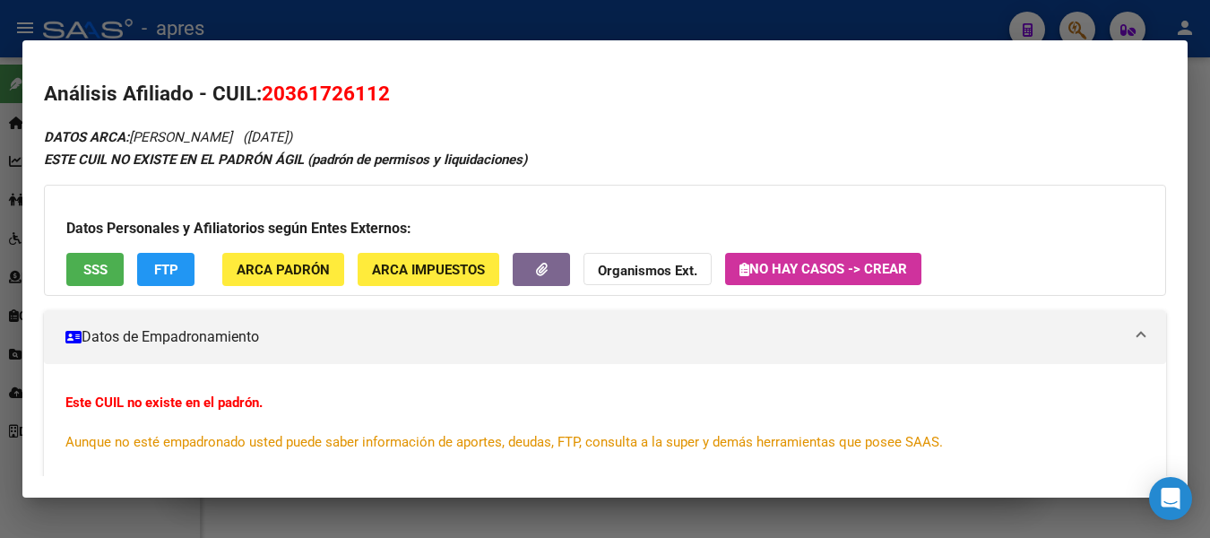
click at [86, 245] on div "Datos Personales y Afiliatorios según Entes Externos: SSS FTP ARCA Padrón ARCA …" at bounding box center [605, 240] width 1122 height 111
click at [87, 257] on button "SSS" at bounding box center [94, 269] width 57 height 33
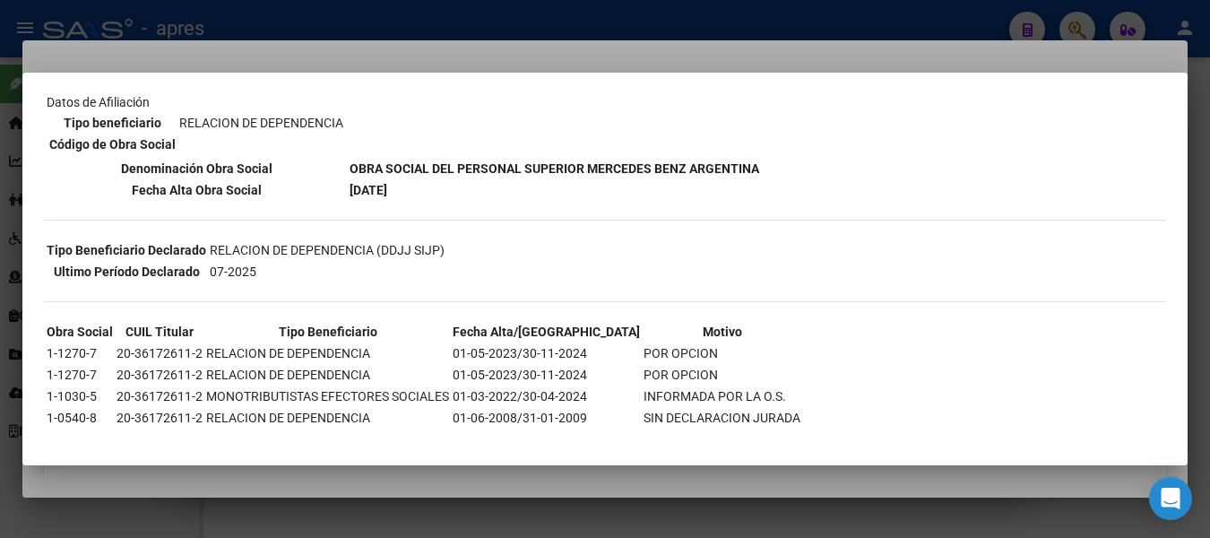
scroll to position [294, 0]
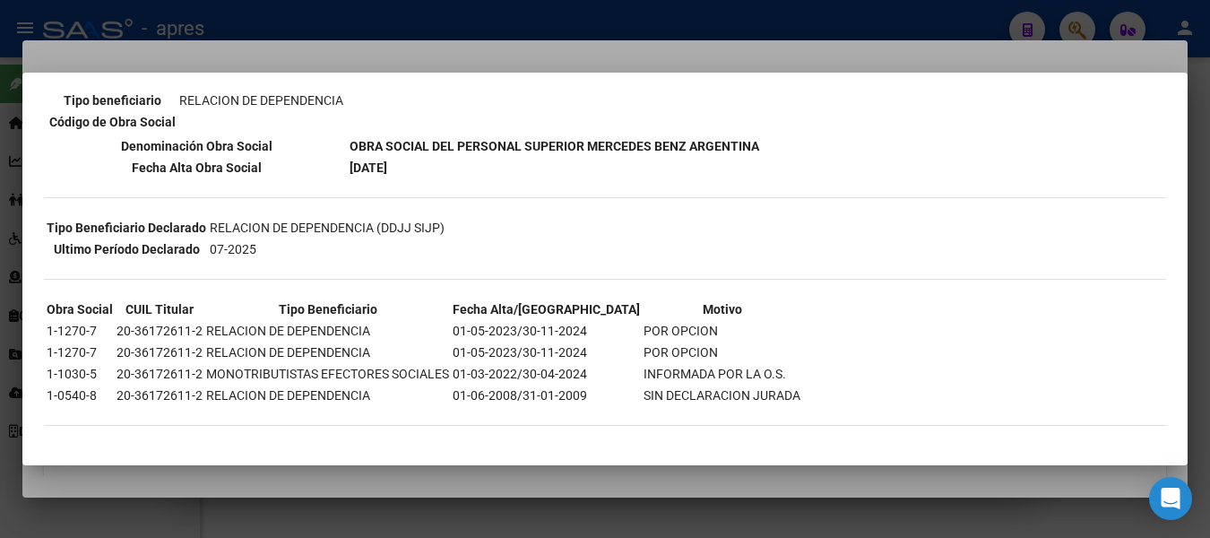
click at [896, 25] on div at bounding box center [605, 269] width 1210 height 538
